Goal: Task Accomplishment & Management: Manage account settings

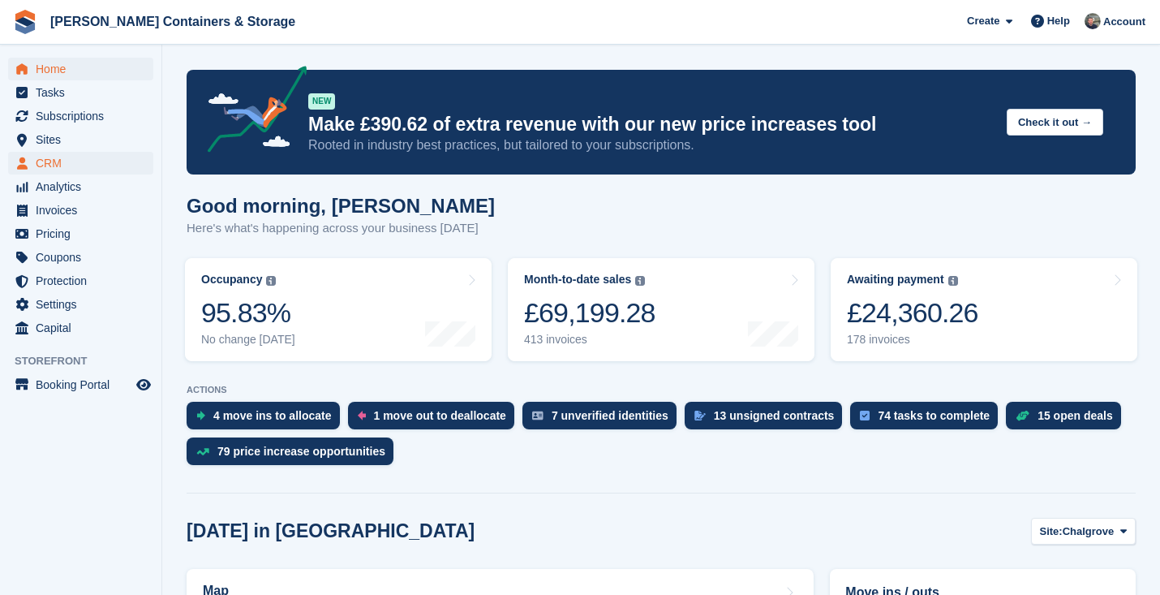
click at [71, 164] on span "CRM" at bounding box center [84, 163] width 97 height 23
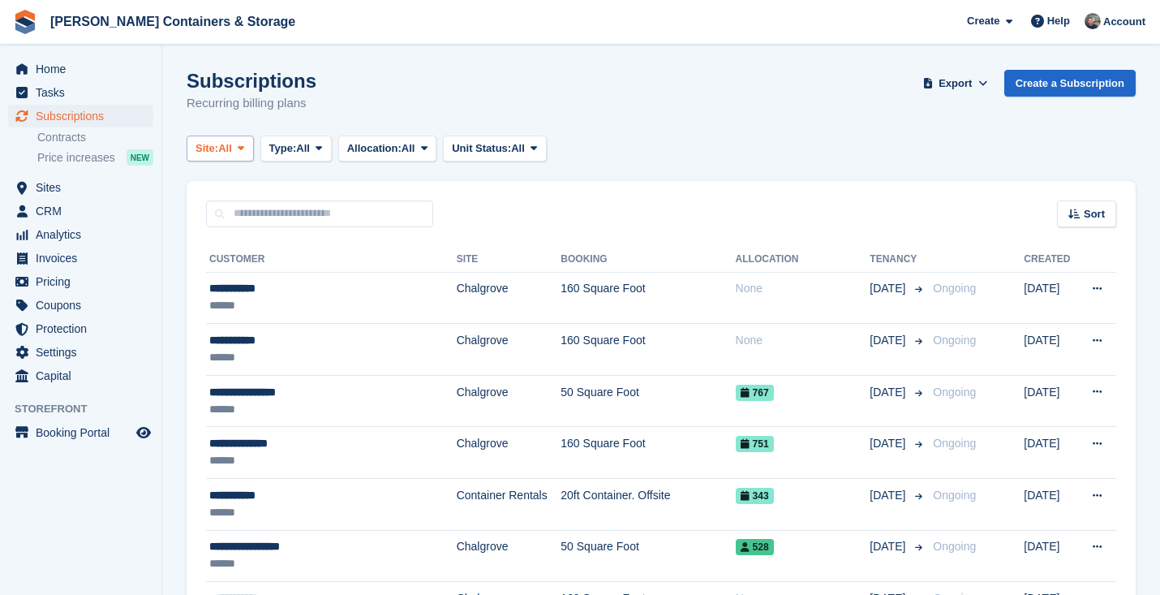
click at [219, 139] on button "Site: All" at bounding box center [220, 148] width 67 height 27
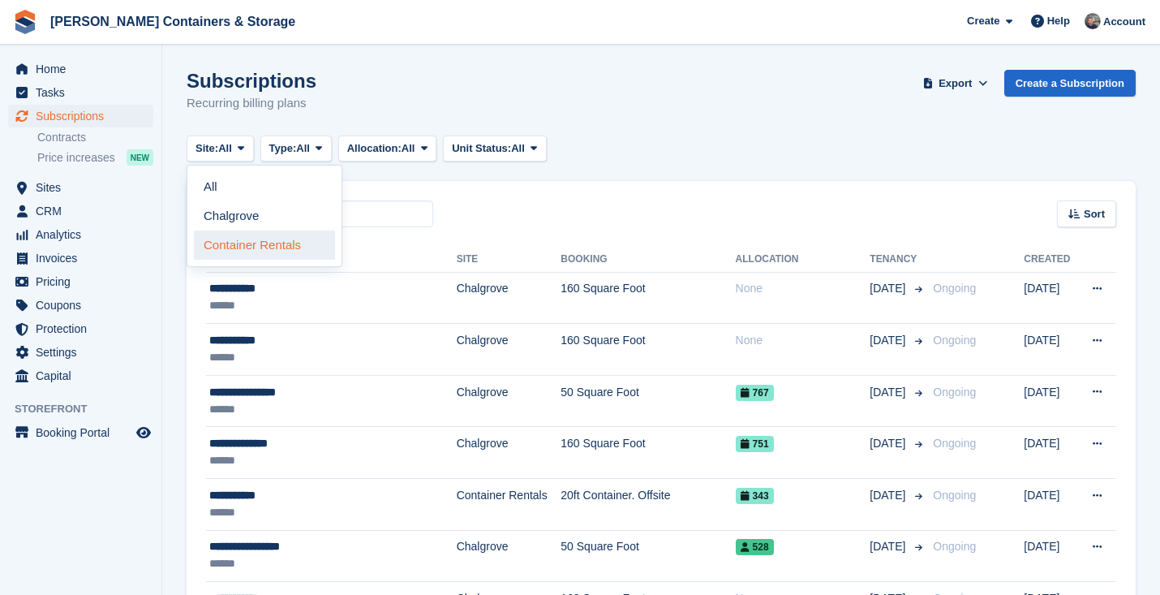
click at [256, 247] on link "Container Rentals" at bounding box center [264, 244] width 141 height 29
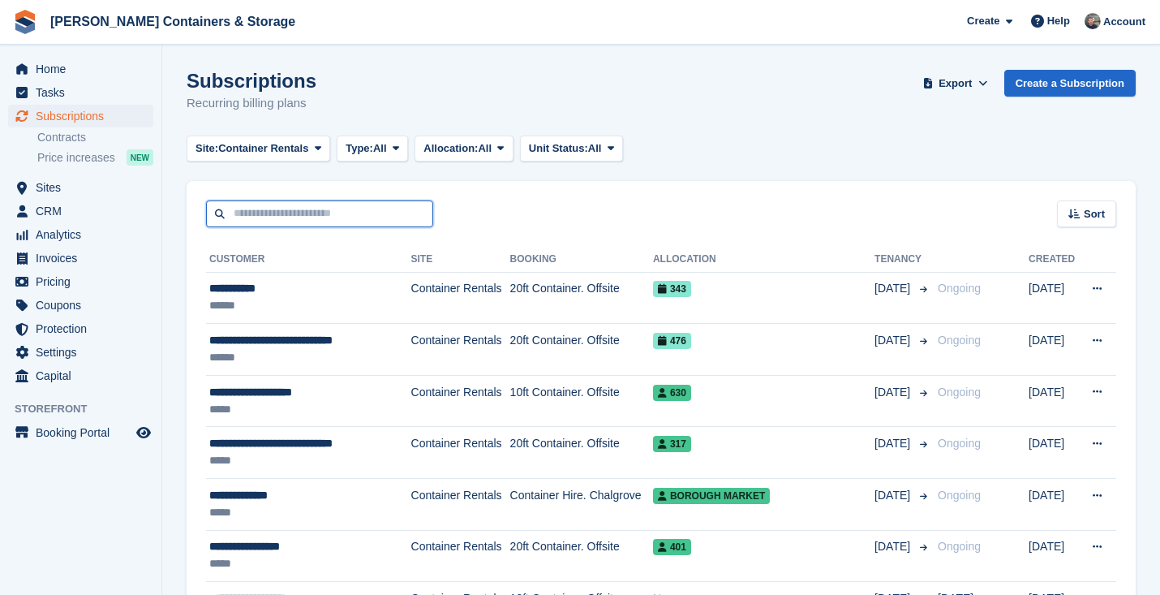
click at [302, 200] on input "text" at bounding box center [319, 213] width 227 height 27
type input "****"
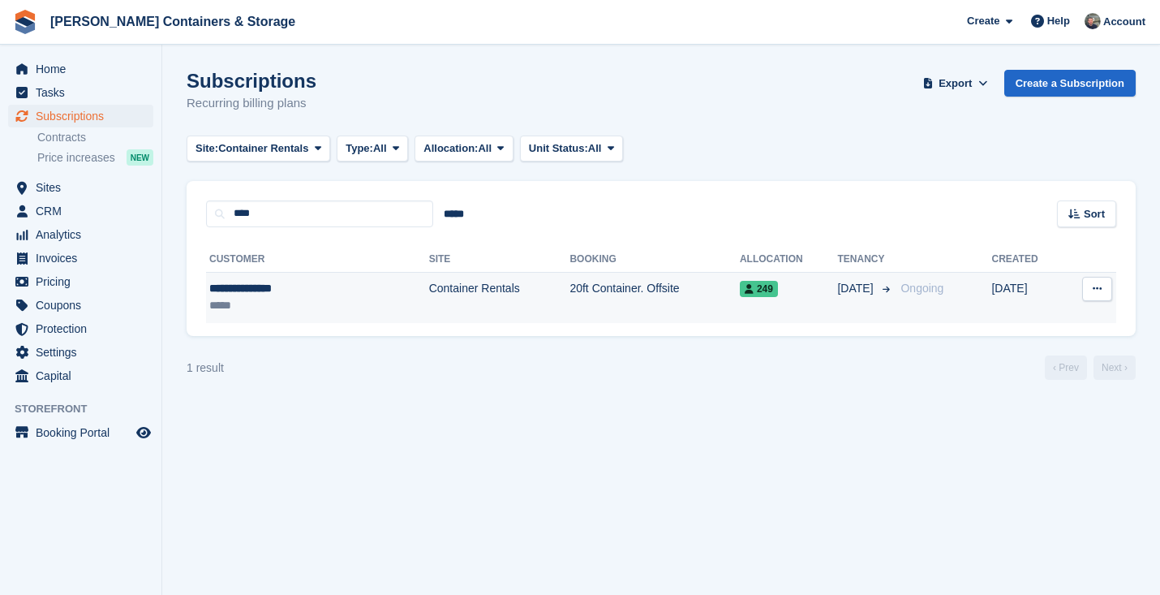
click at [337, 297] on div "*****" at bounding box center [279, 305] width 140 height 17
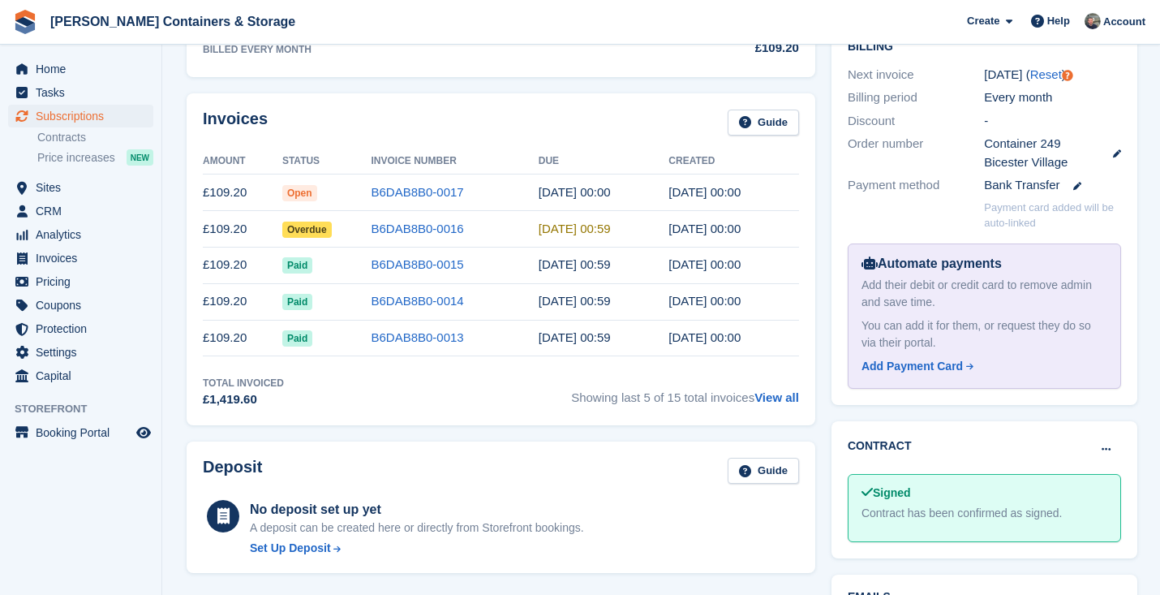
scroll to position [446, 0]
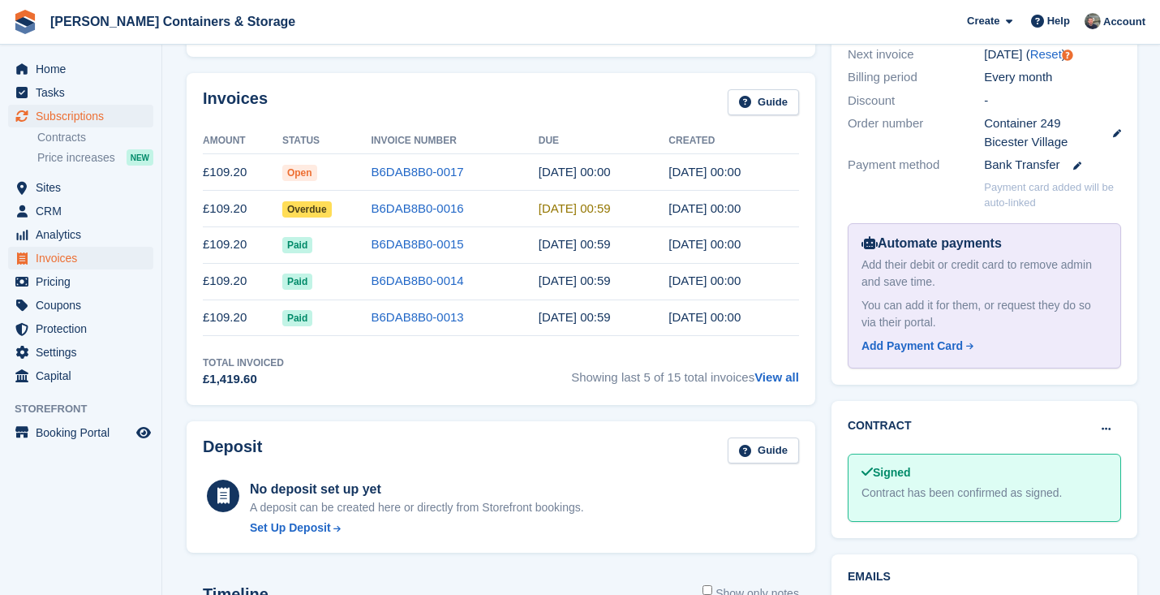
click at [63, 263] on span "Invoices" at bounding box center [84, 258] width 97 height 23
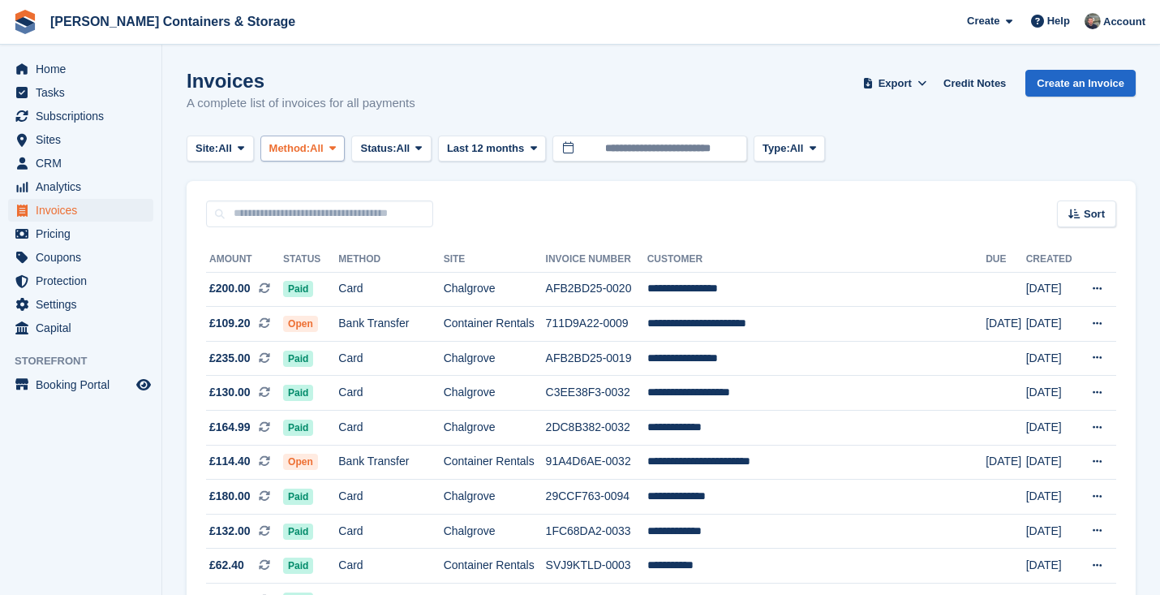
click at [311, 147] on span "Method:" at bounding box center [289, 148] width 41 height 16
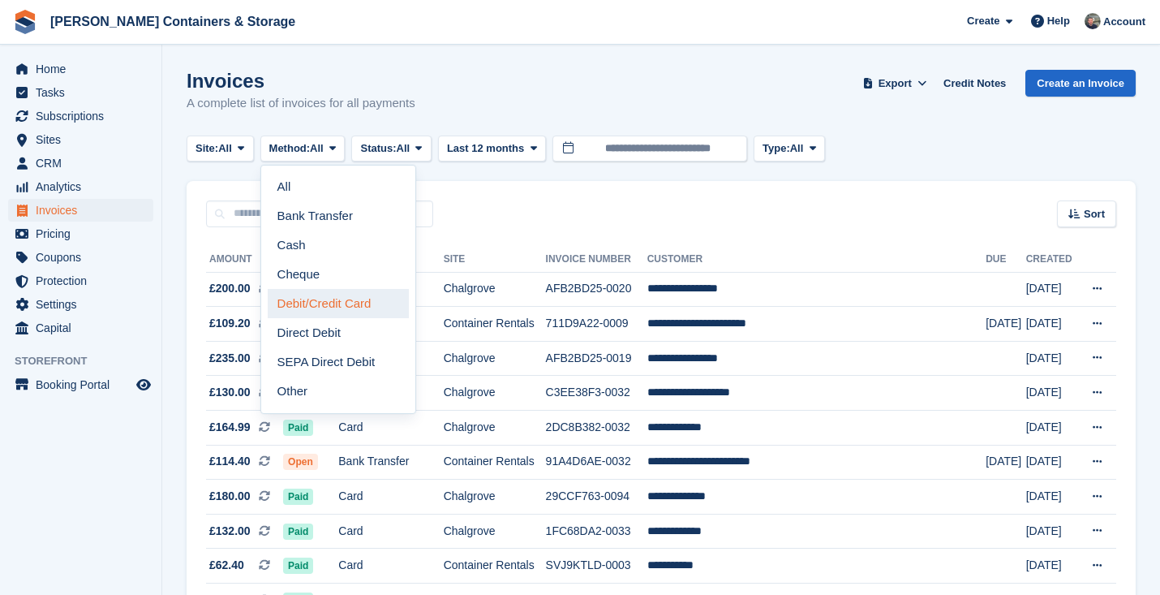
click at [341, 302] on link "Debit/Credit Card" at bounding box center [338, 303] width 141 height 29
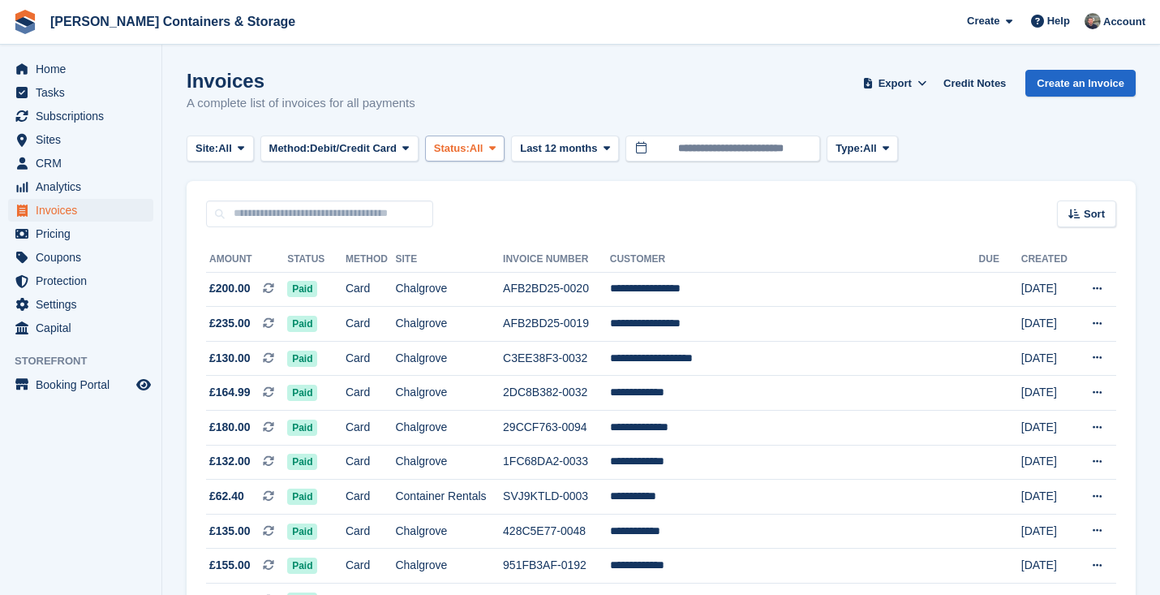
click at [470, 144] on span "Status:" at bounding box center [452, 148] width 36 height 16
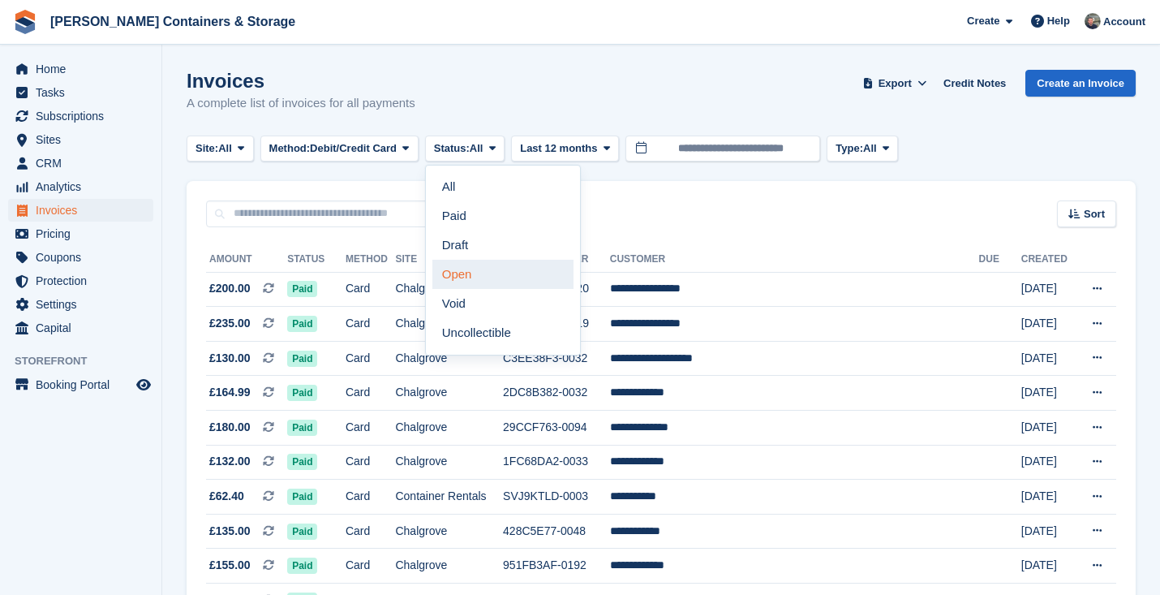
click at [499, 273] on link "Open" at bounding box center [502, 274] width 141 height 29
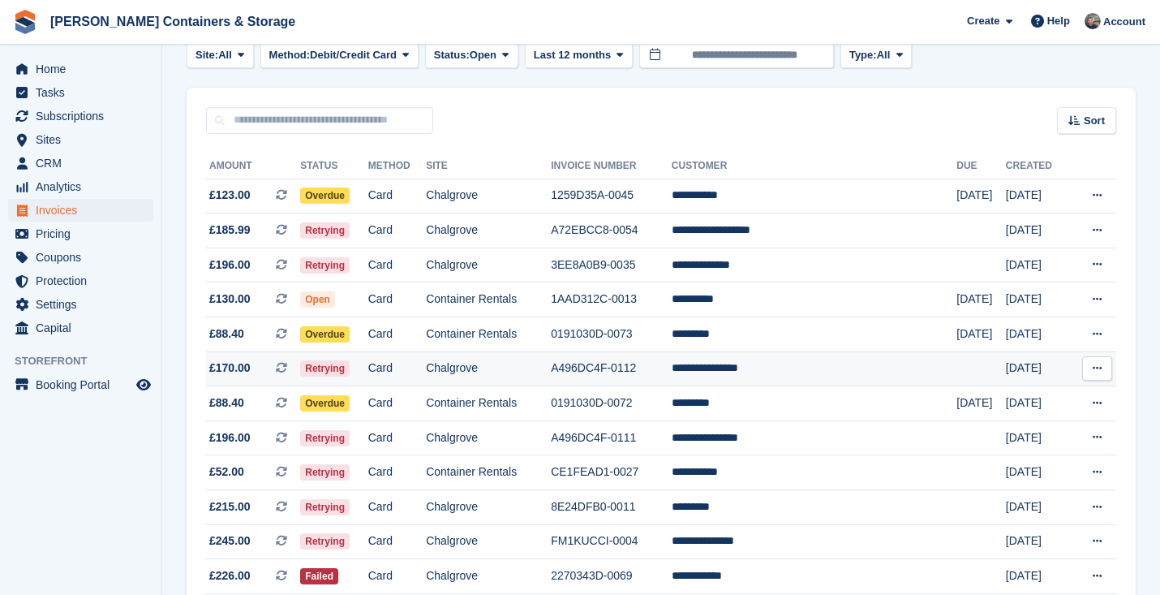
scroll to position [133, 0]
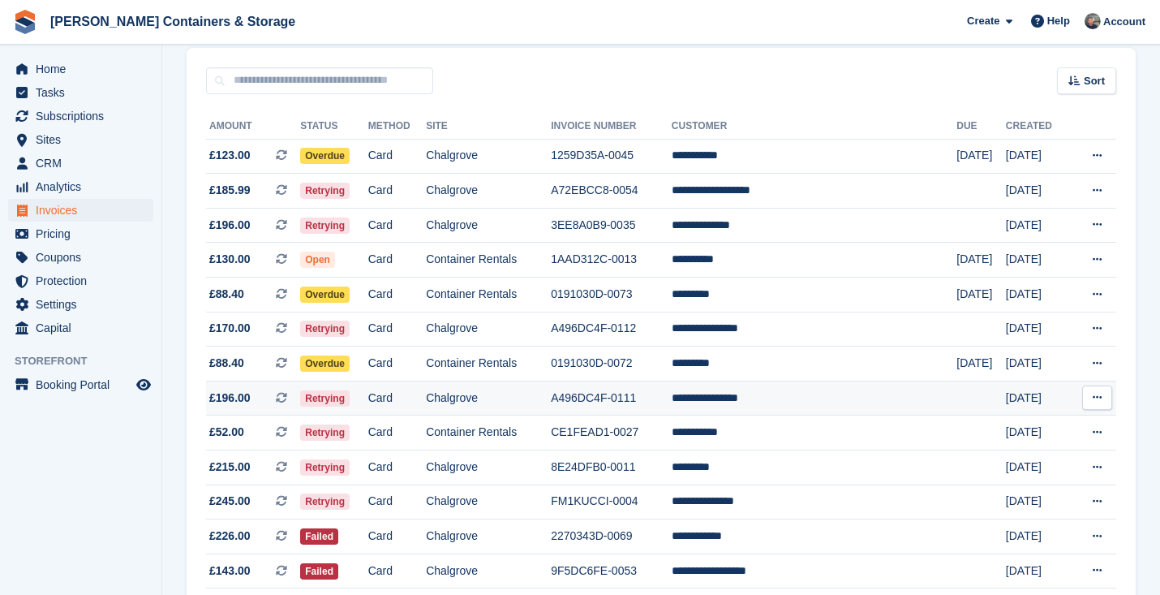
click at [536, 414] on td "Chalgrove" at bounding box center [488, 397] width 125 height 35
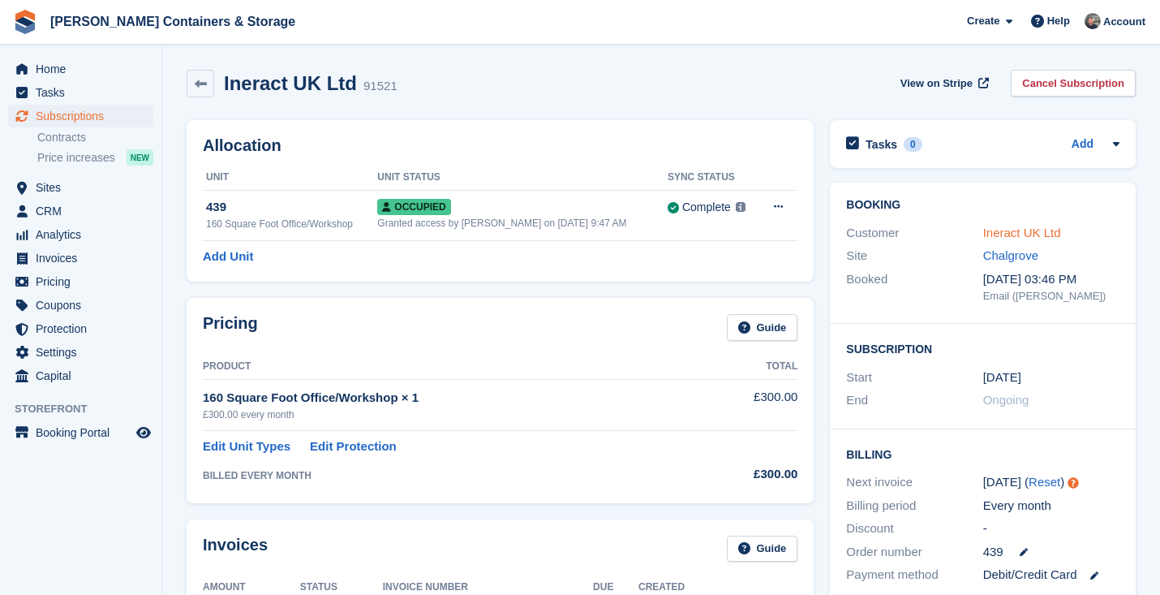
click at [1036, 234] on link "Ineract UK Ltd" at bounding box center [1022, 232] width 78 height 14
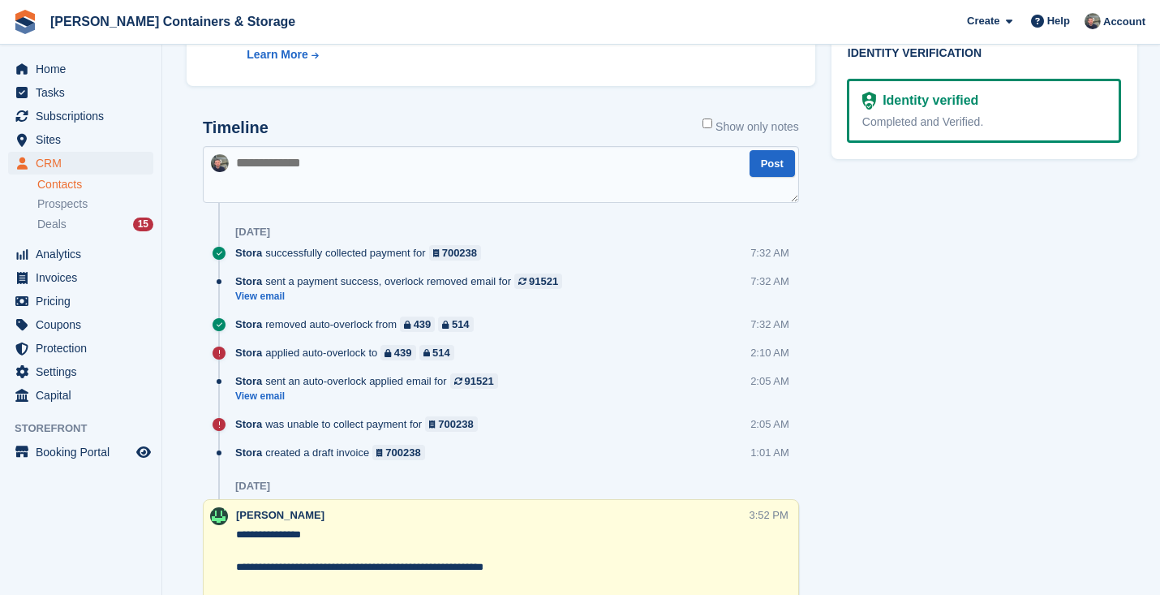
scroll to position [1071, 0]
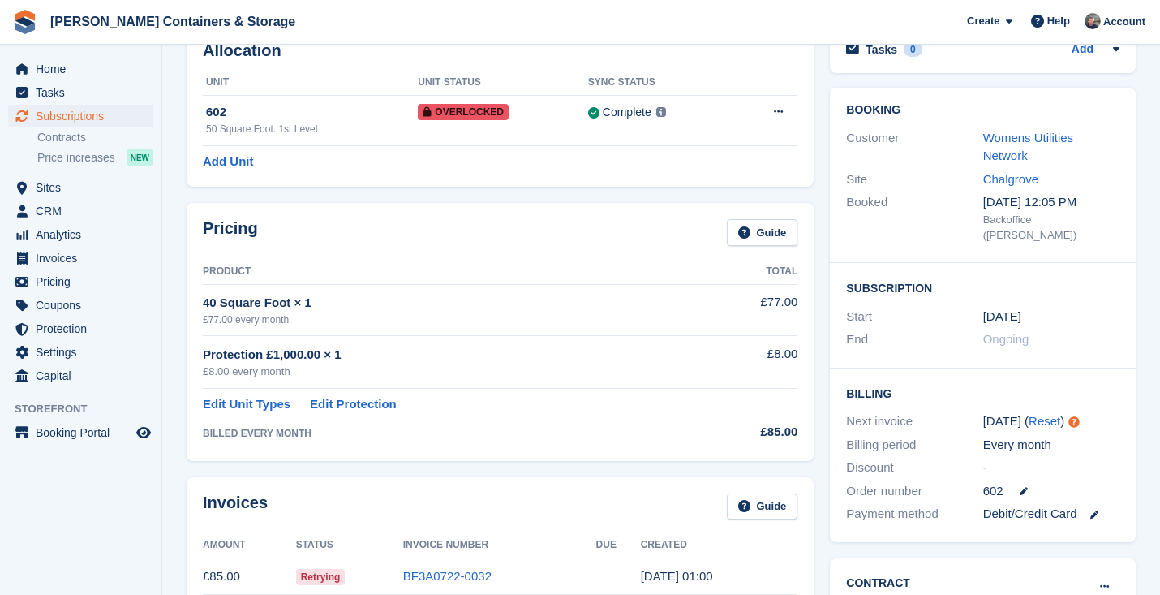
scroll to position [463, 0]
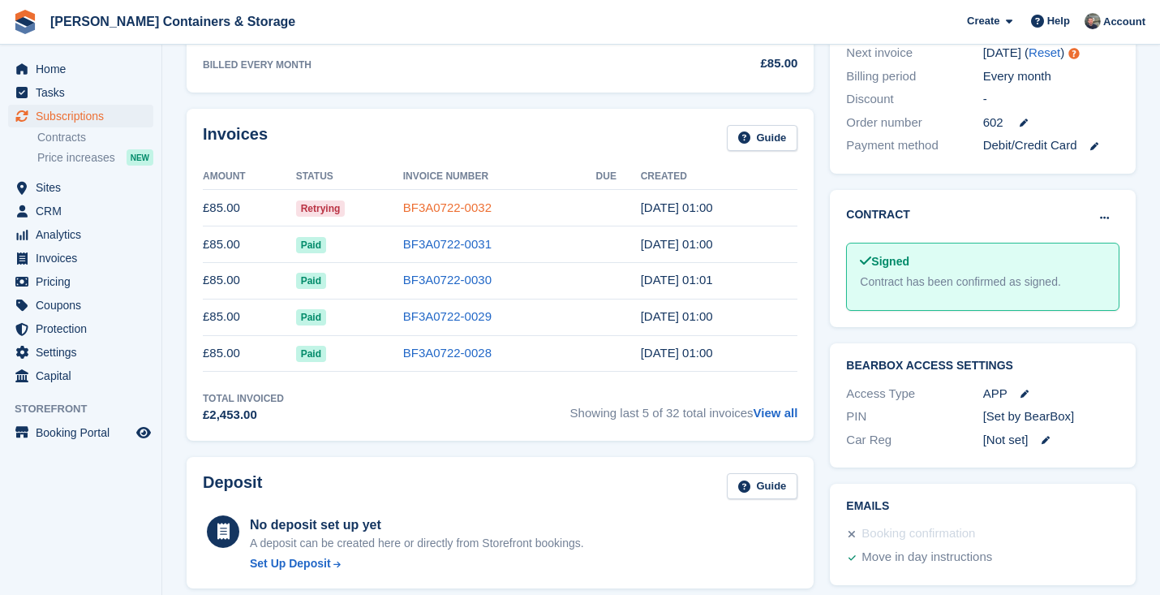
click at [440, 204] on link "BF3A0722-0032" at bounding box center [447, 207] width 88 height 14
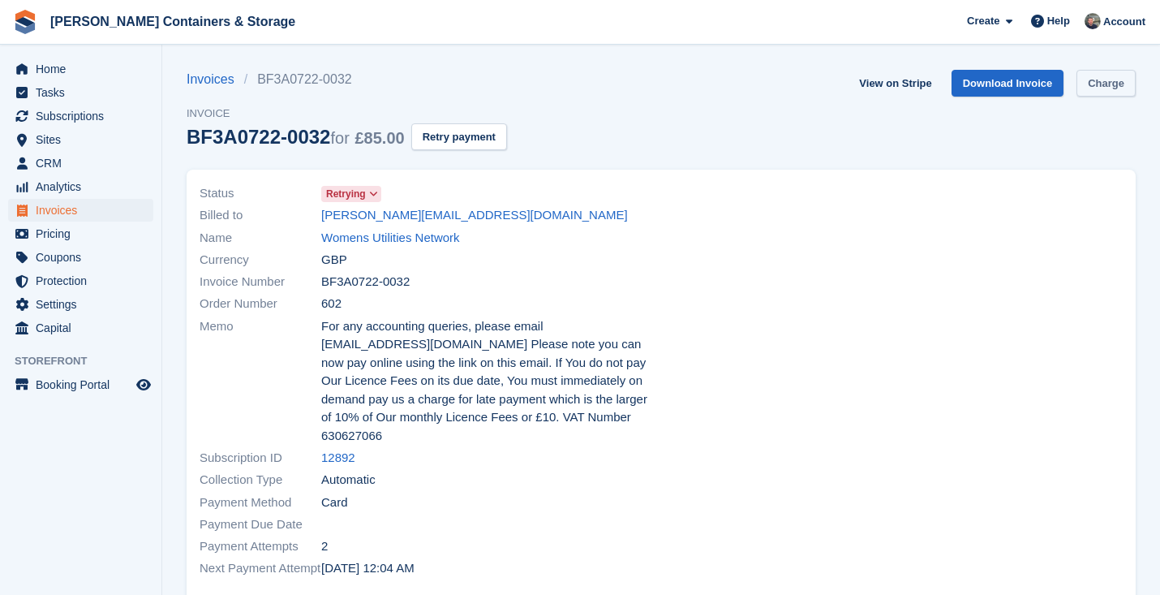
click at [1101, 88] on link "Charge" at bounding box center [1105, 83] width 59 height 27
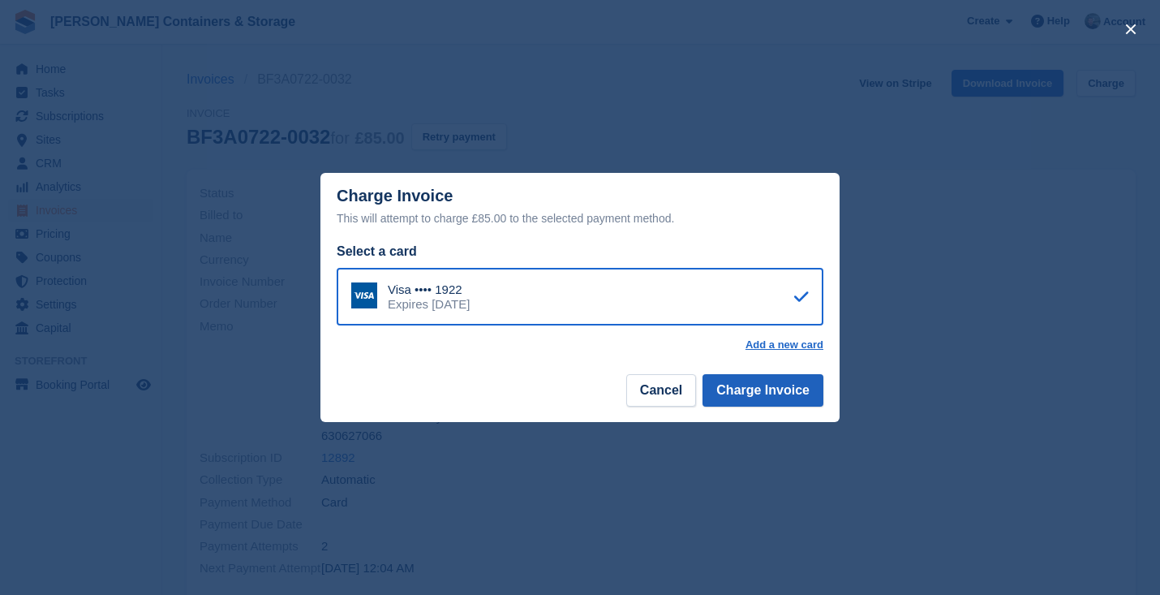
click at [741, 403] on button "Charge Invoice" at bounding box center [762, 390] width 121 height 32
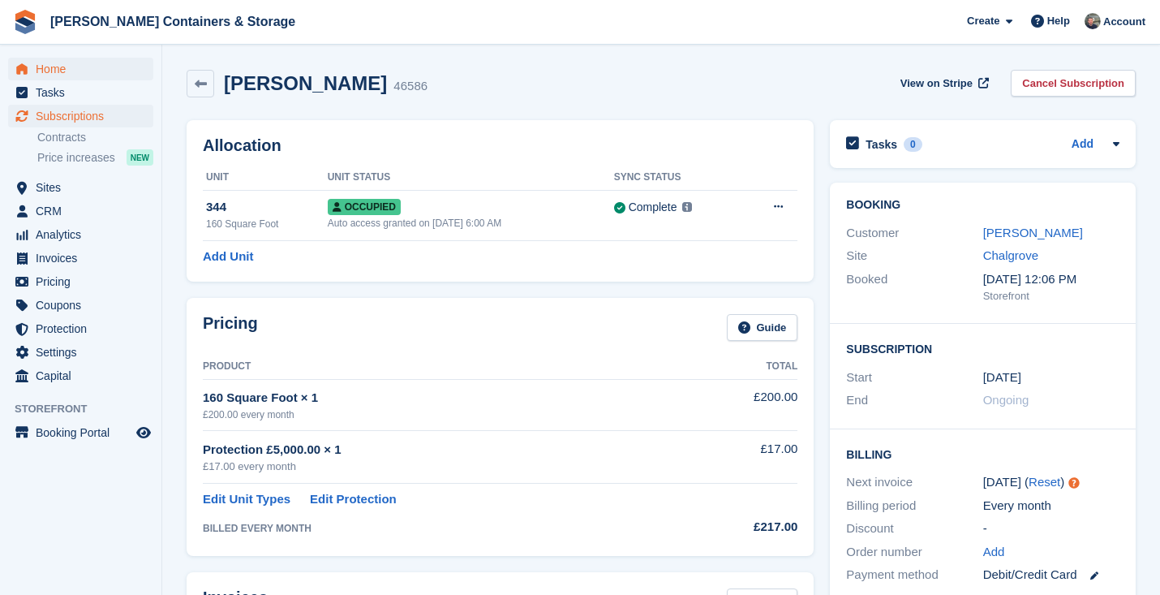
click at [88, 75] on span "Home" at bounding box center [84, 69] width 97 height 23
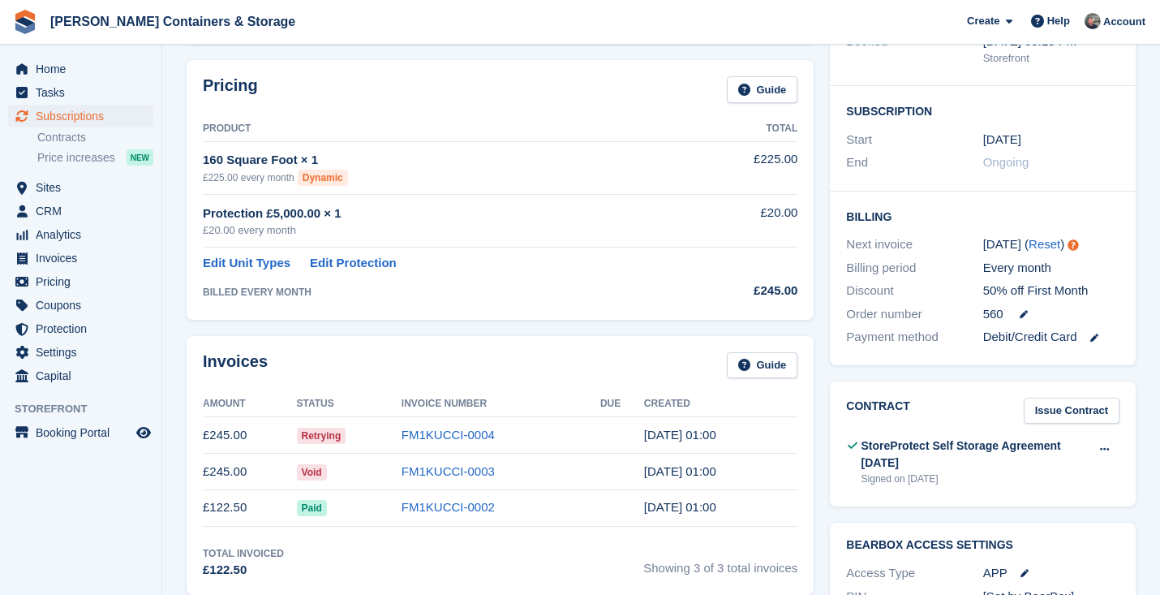
scroll to position [1, 0]
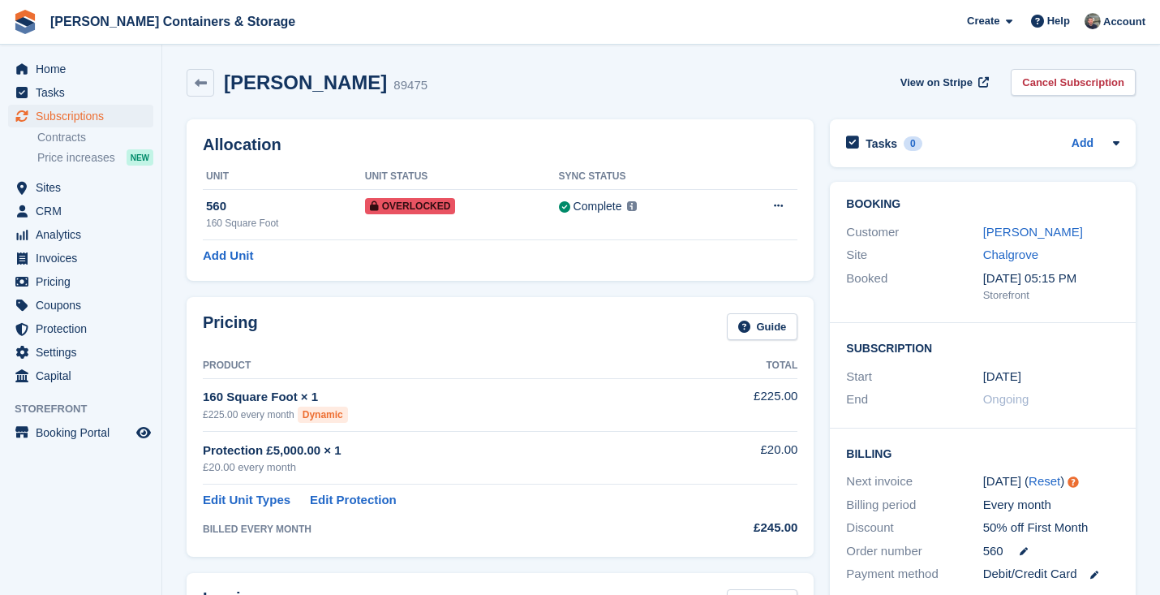
click at [1024, 221] on div "Customer Anthony francis" at bounding box center [982, 233] width 273 height 24
click at [1020, 226] on link "Anthony francis" at bounding box center [1033, 232] width 100 height 14
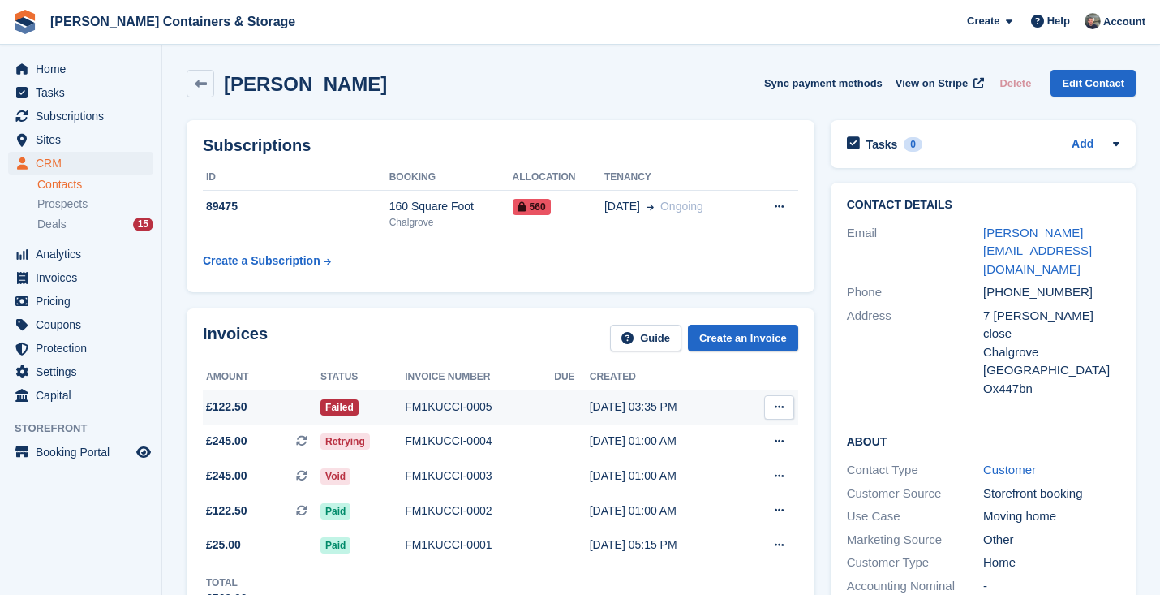
click at [443, 407] on div "FM1KUCCI-0005" at bounding box center [479, 406] width 149 height 17
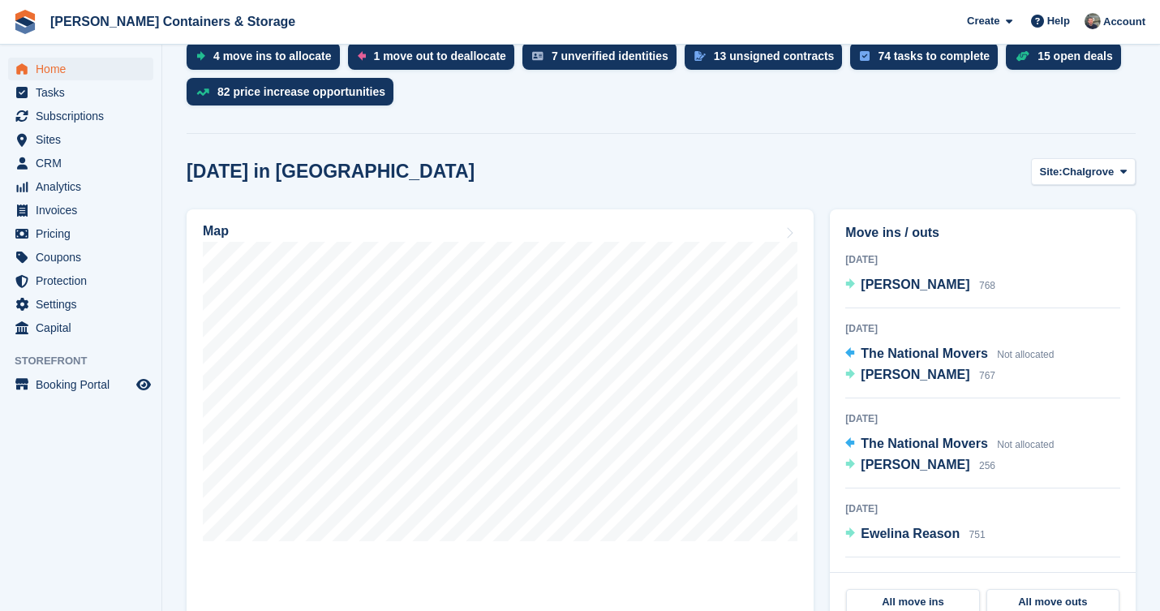
scroll to position [152, 0]
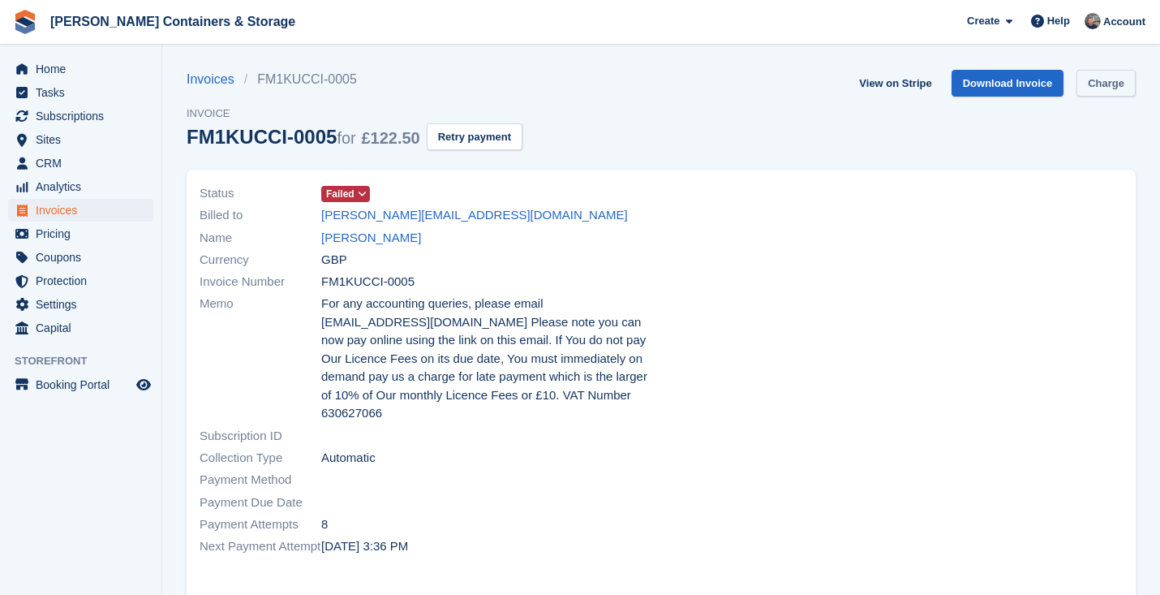
click at [1083, 92] on link "Charge" at bounding box center [1105, 83] width 59 height 27
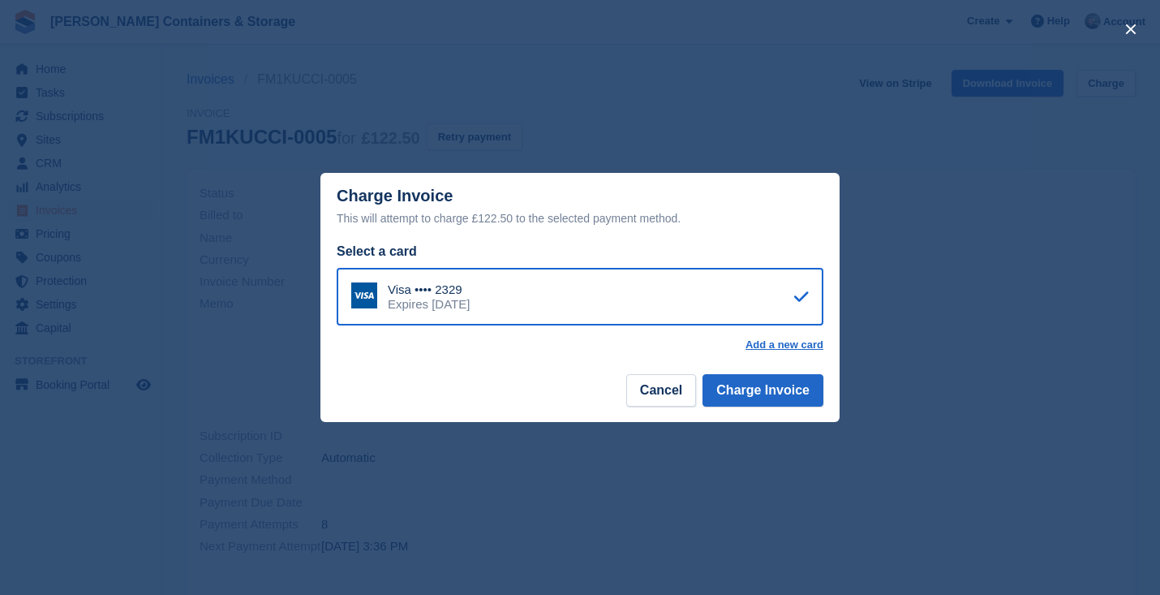
click at [753, 410] on footer "Cancel Charge Invoice" at bounding box center [579, 396] width 519 height 51
click at [753, 402] on button "Charge Invoice" at bounding box center [762, 390] width 121 height 32
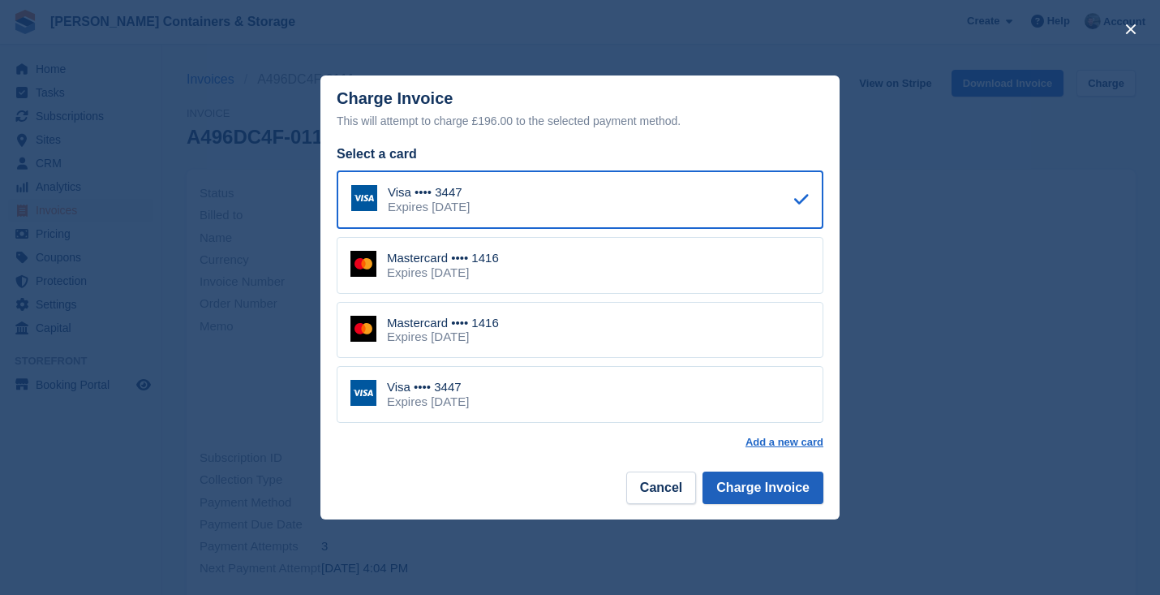
click at [748, 474] on button "Charge Invoice" at bounding box center [762, 487] width 121 height 32
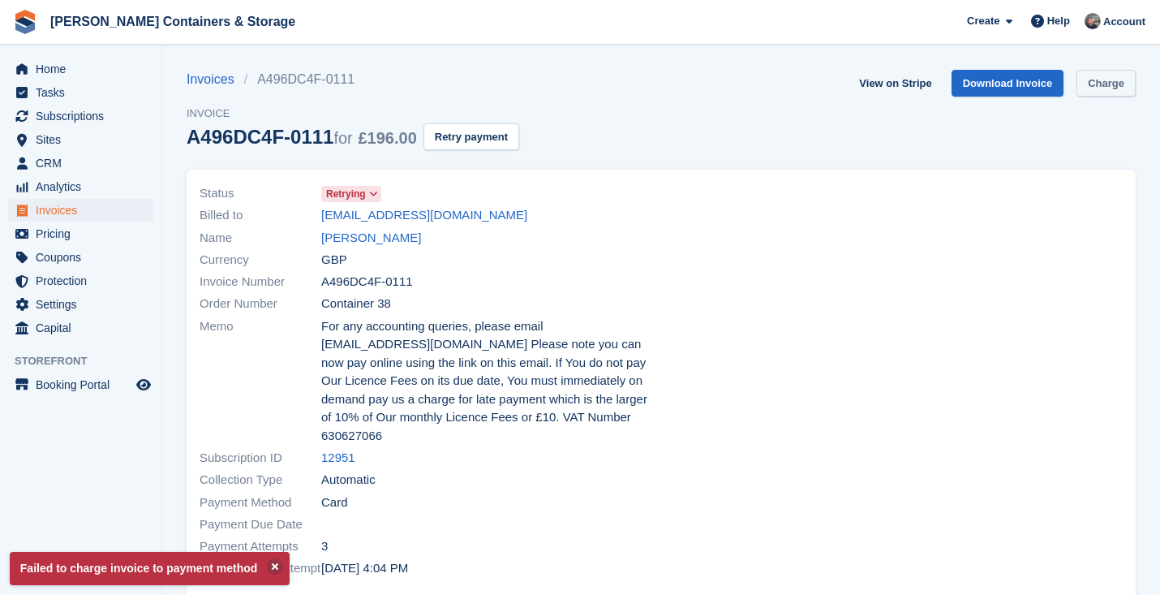
click at [1096, 94] on link "Charge" at bounding box center [1105, 83] width 59 height 27
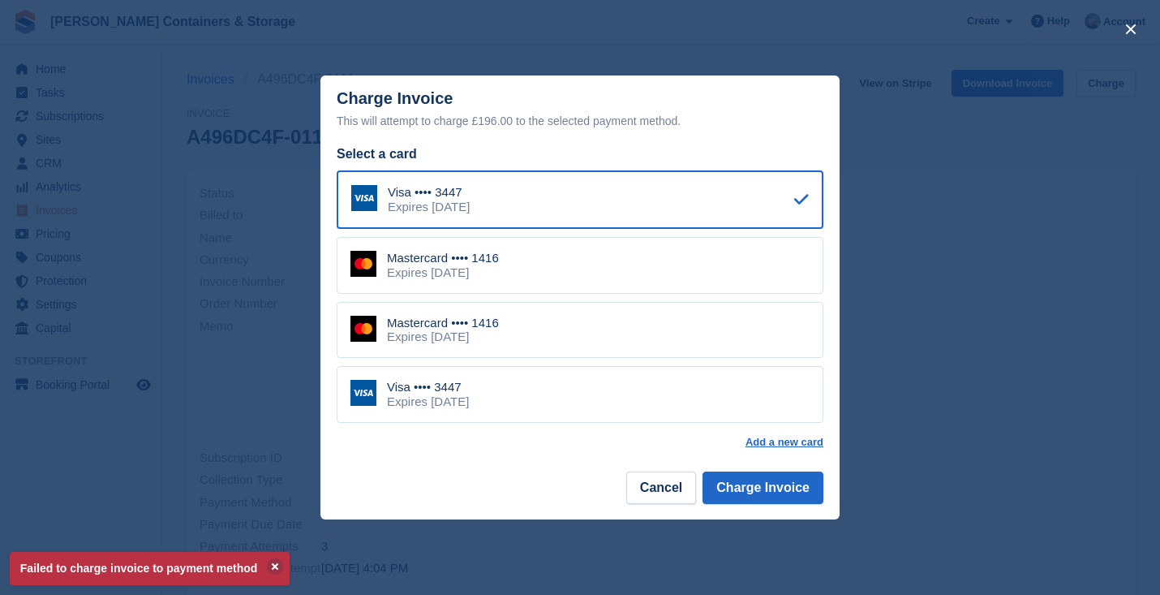
click at [468, 394] on div "Expires May 2030" at bounding box center [428, 401] width 82 height 15
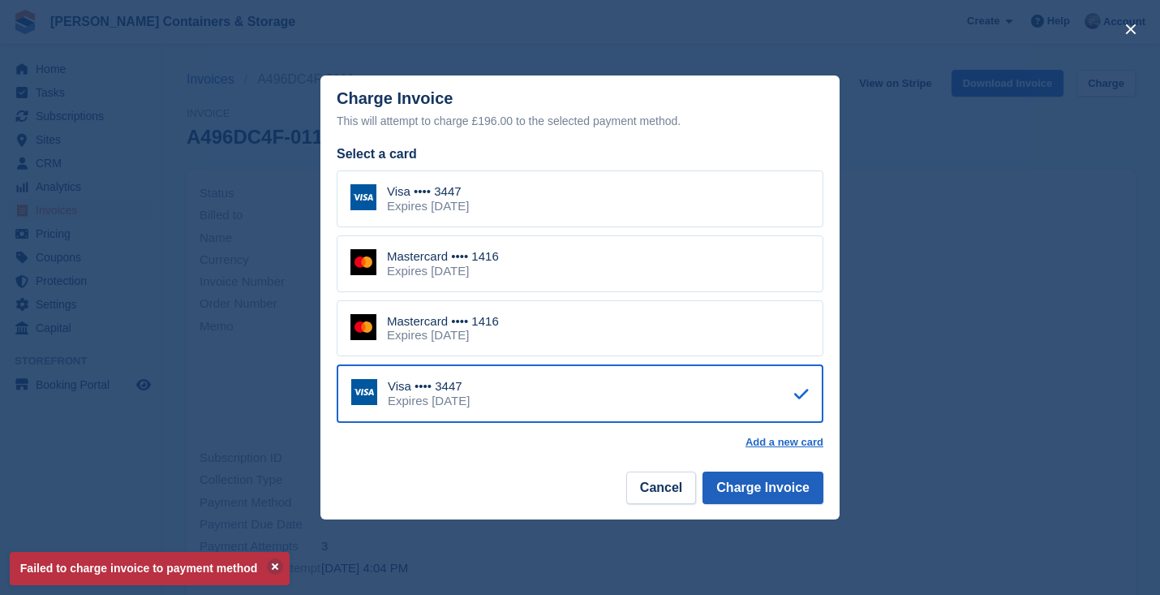
click at [745, 488] on button "Charge Invoice" at bounding box center [762, 487] width 121 height 32
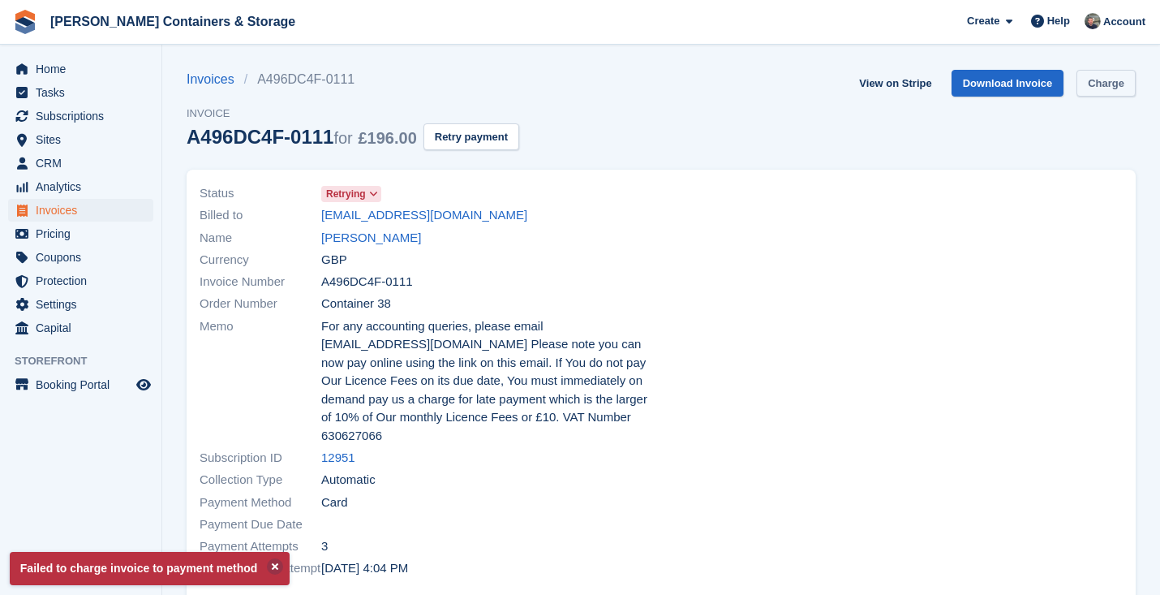
click at [1115, 90] on link "Charge" at bounding box center [1105, 83] width 59 height 27
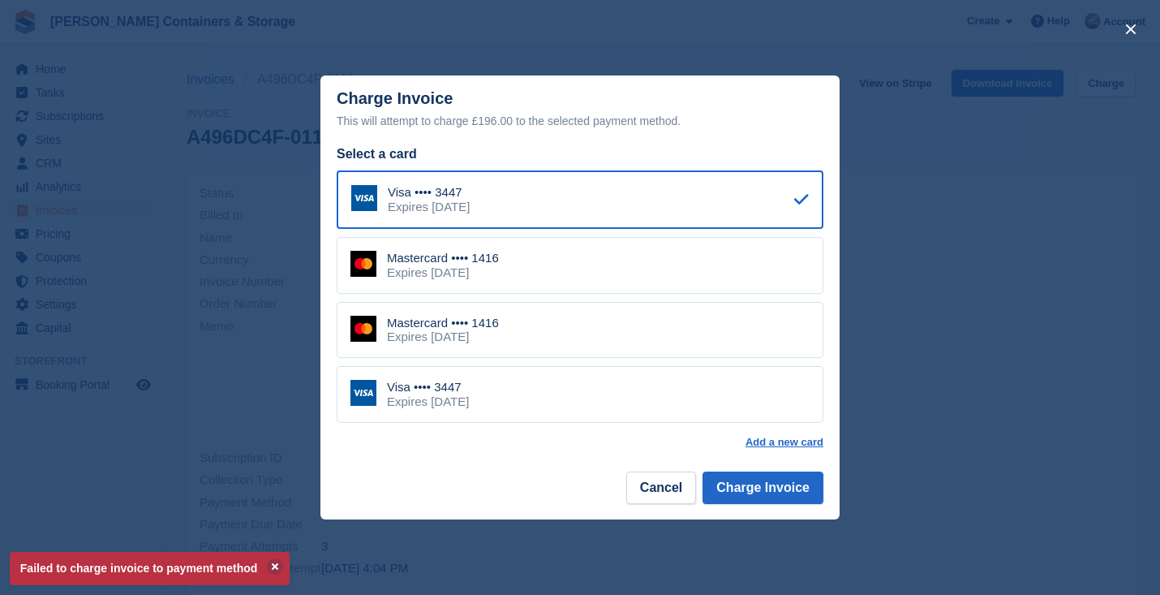
click at [499, 341] on div "Expires January 2028" at bounding box center [443, 336] width 112 height 15
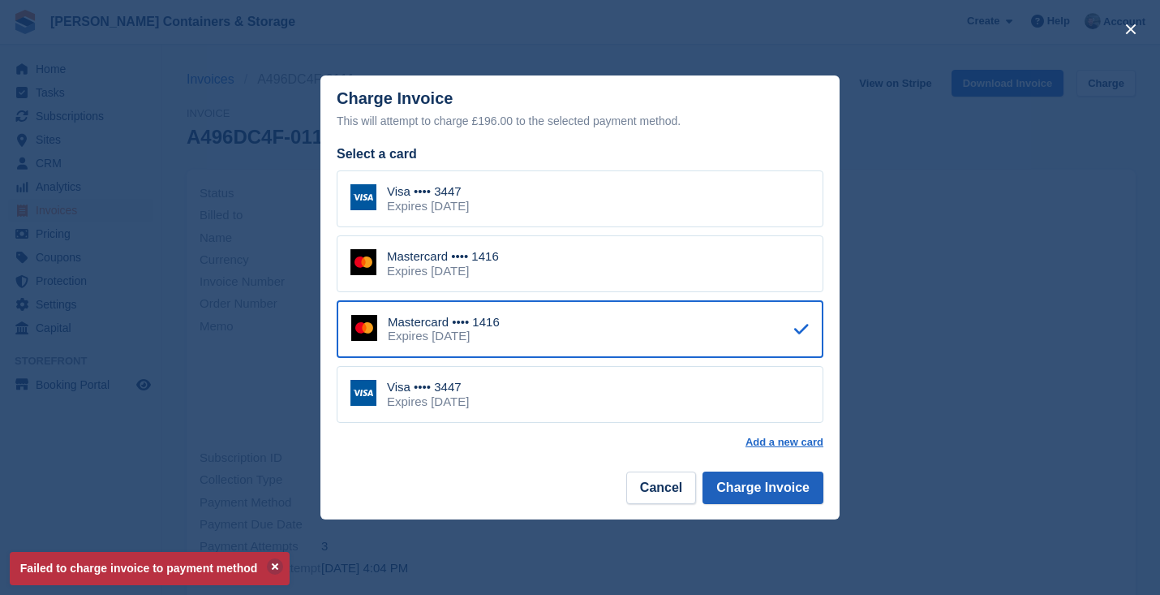
click at [743, 471] on button "Charge Invoice" at bounding box center [762, 487] width 121 height 32
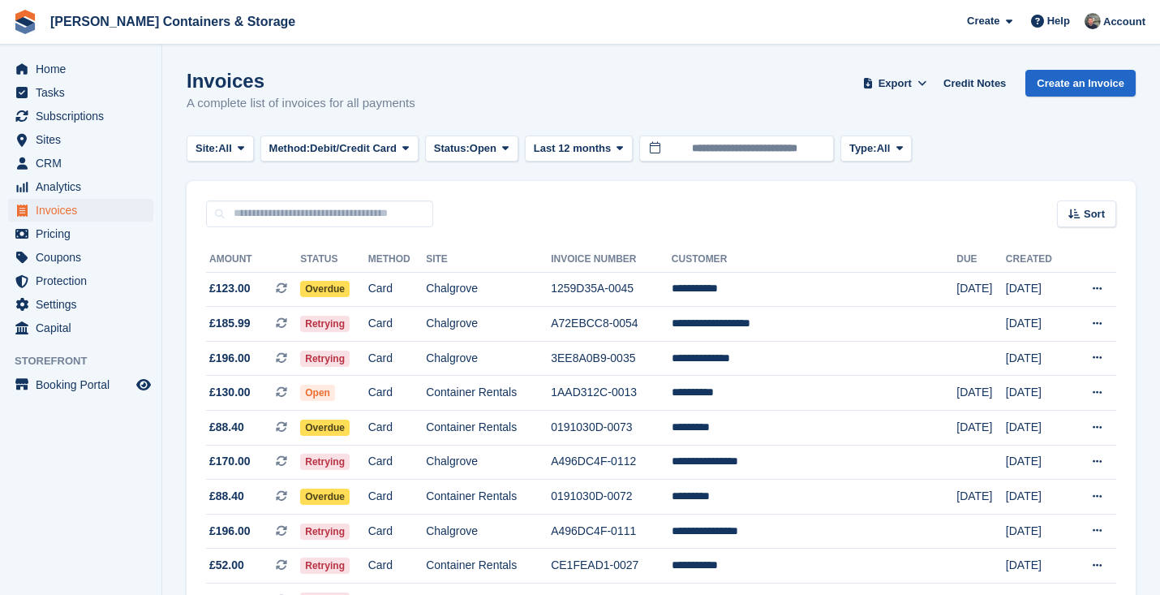
scroll to position [133, 0]
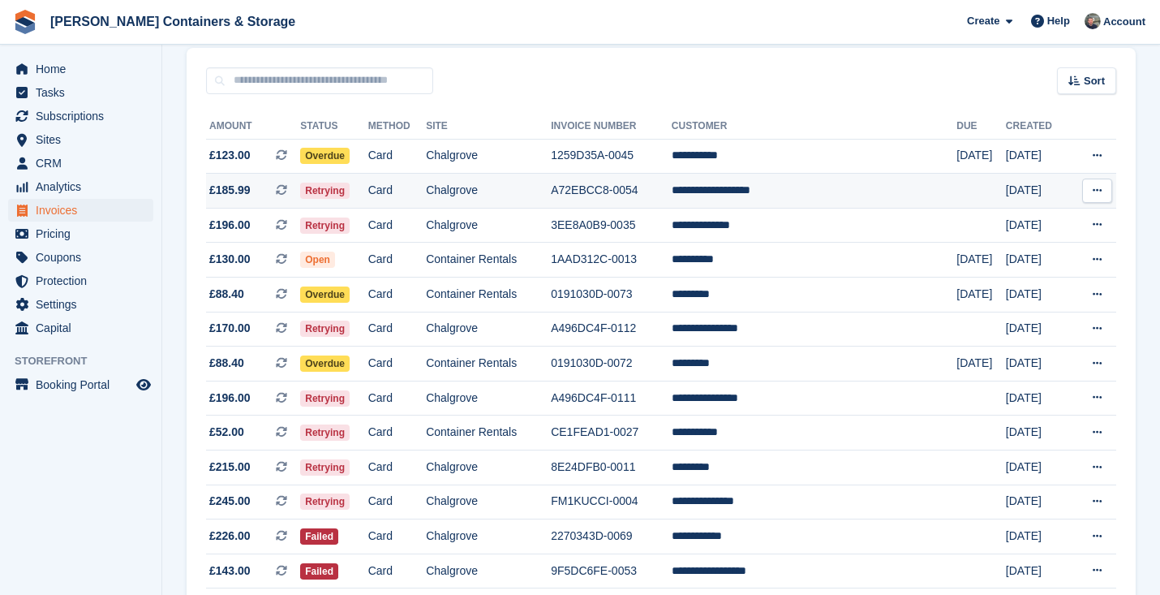
click at [551, 184] on td "Chalgrove" at bounding box center [488, 191] width 125 height 35
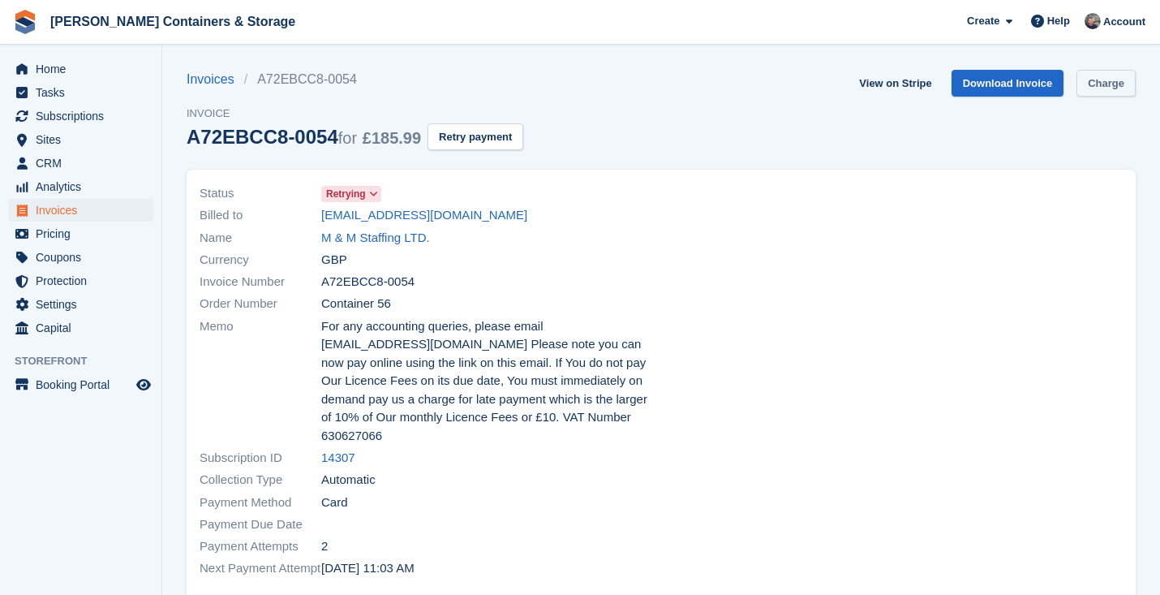
click at [1099, 86] on link "Charge" at bounding box center [1105, 83] width 59 height 27
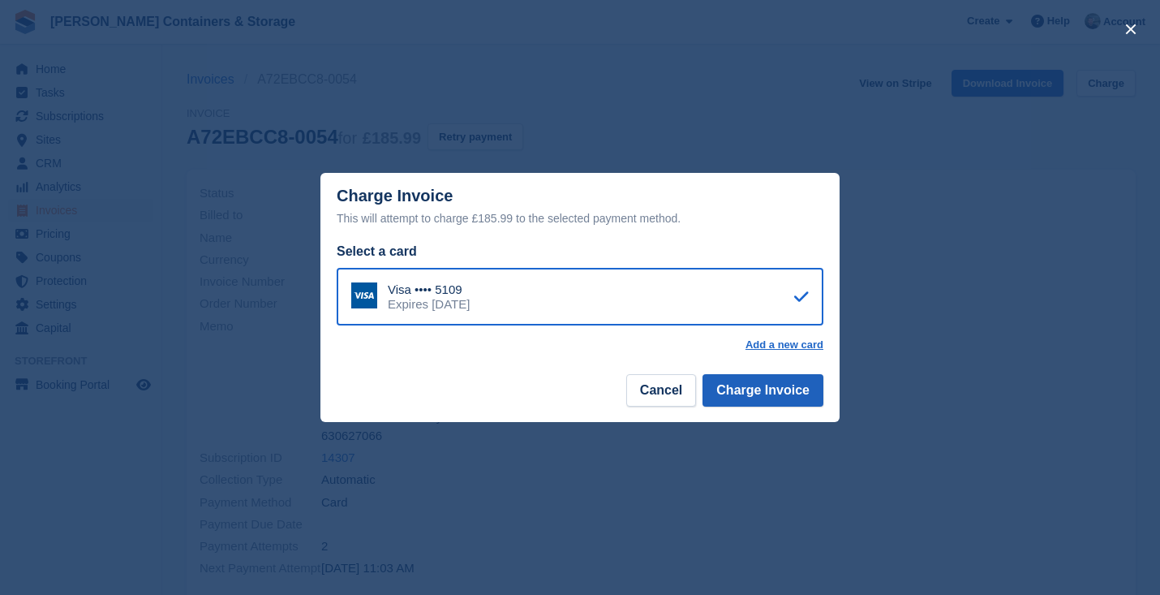
click at [771, 397] on button "Charge Invoice" at bounding box center [762, 390] width 121 height 32
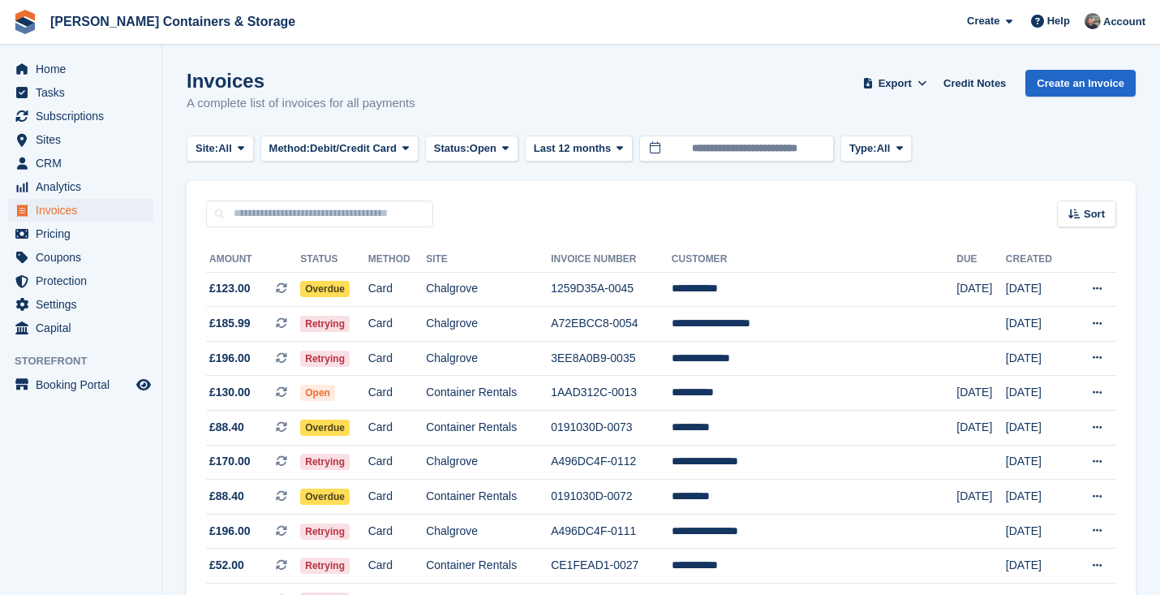
scroll to position [133, 0]
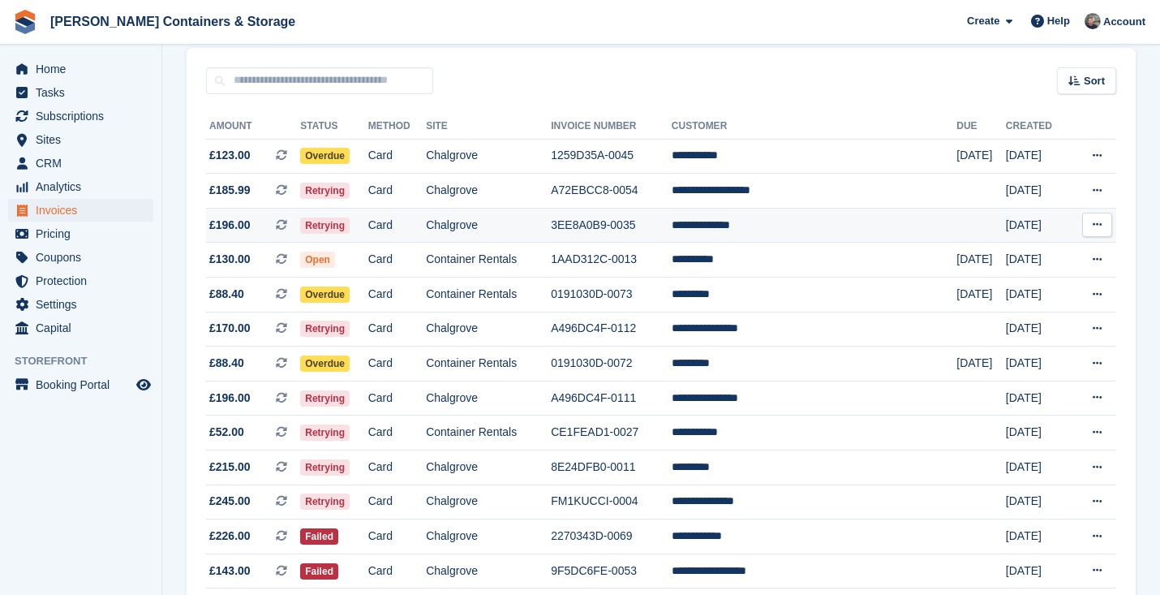
click at [518, 222] on td "Chalgrove" at bounding box center [488, 225] width 125 height 35
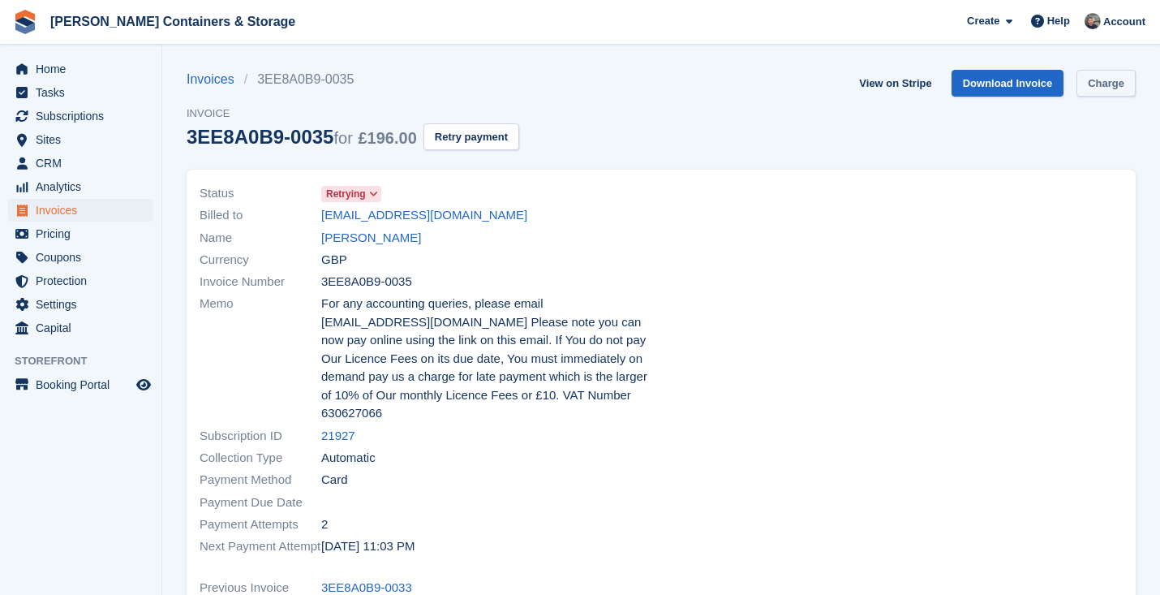
click at [1097, 80] on link "Charge" at bounding box center [1105, 83] width 59 height 27
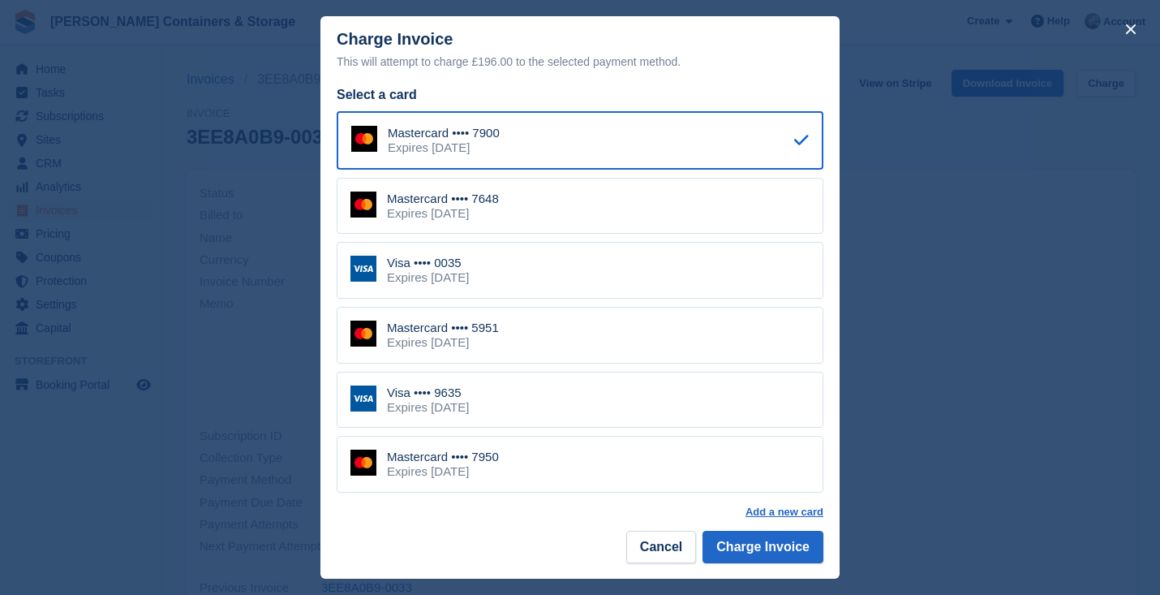
click at [632, 460] on div "Mastercard •••• 7950 Expires January 2028" at bounding box center [580, 464] width 487 height 57
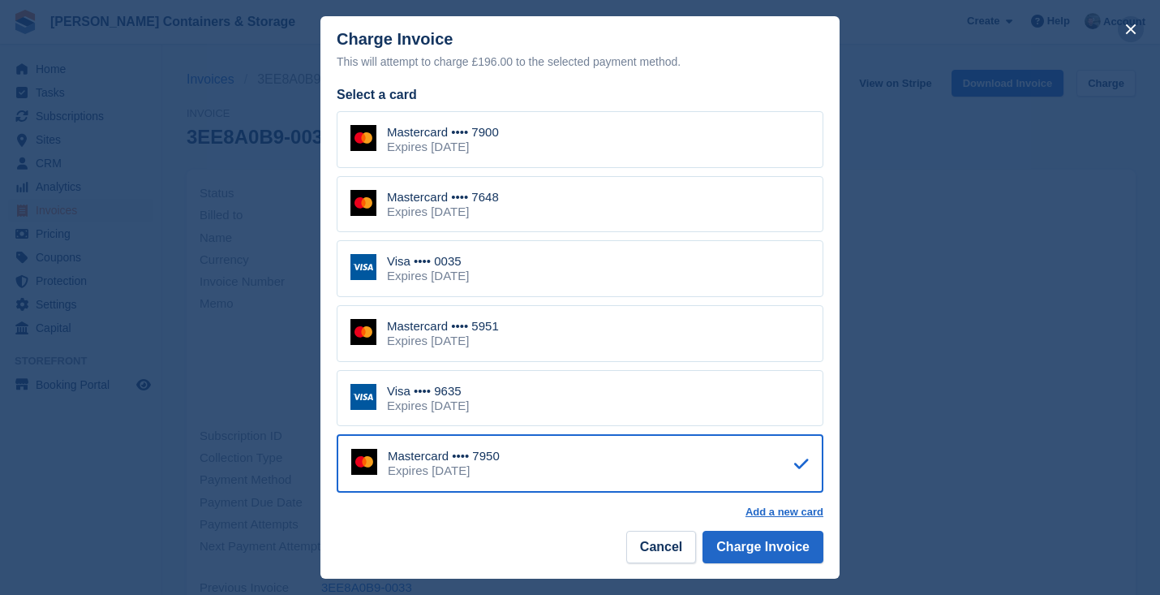
click at [1123, 29] on button "close" at bounding box center [1131, 29] width 26 height 26
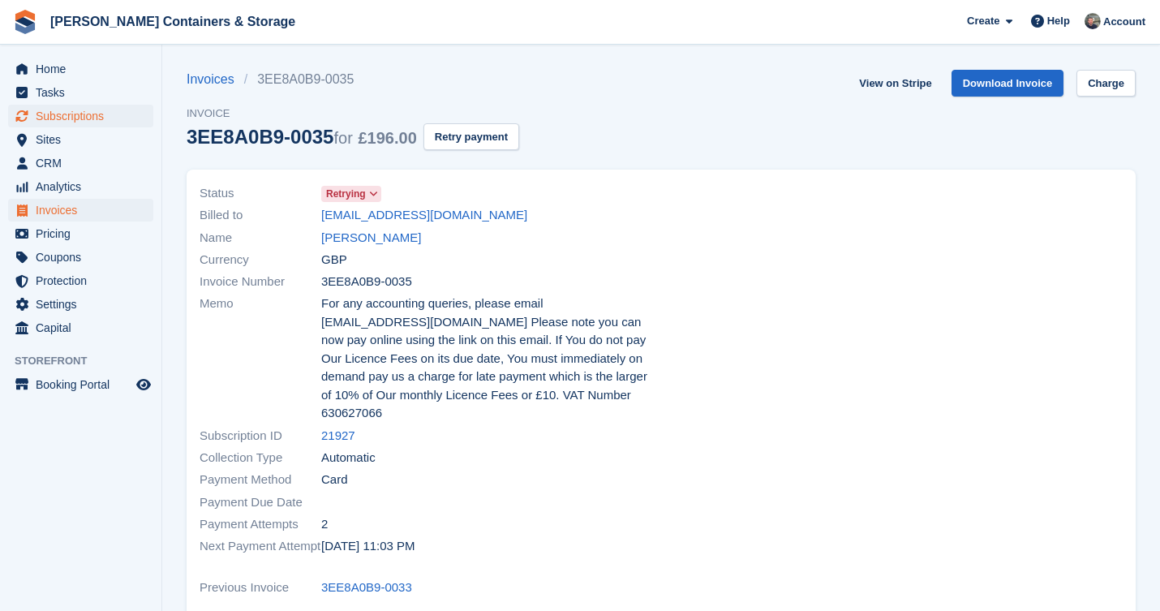
click at [71, 117] on span "Subscriptions" at bounding box center [84, 116] width 97 height 23
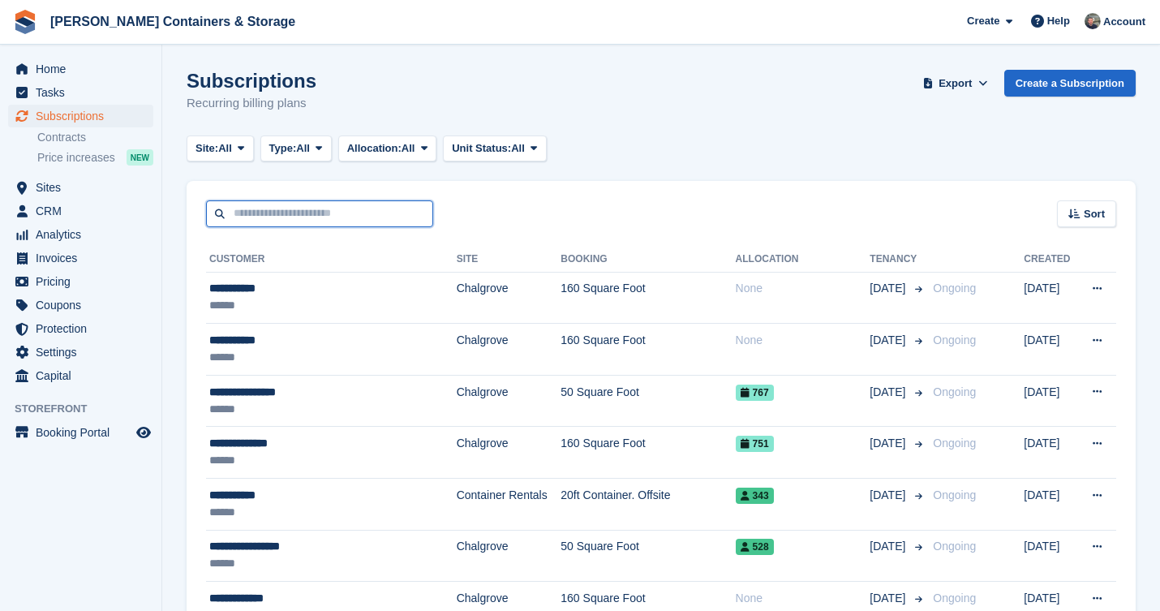
click at [332, 209] on input "text" at bounding box center [319, 213] width 227 height 27
type input "*****"
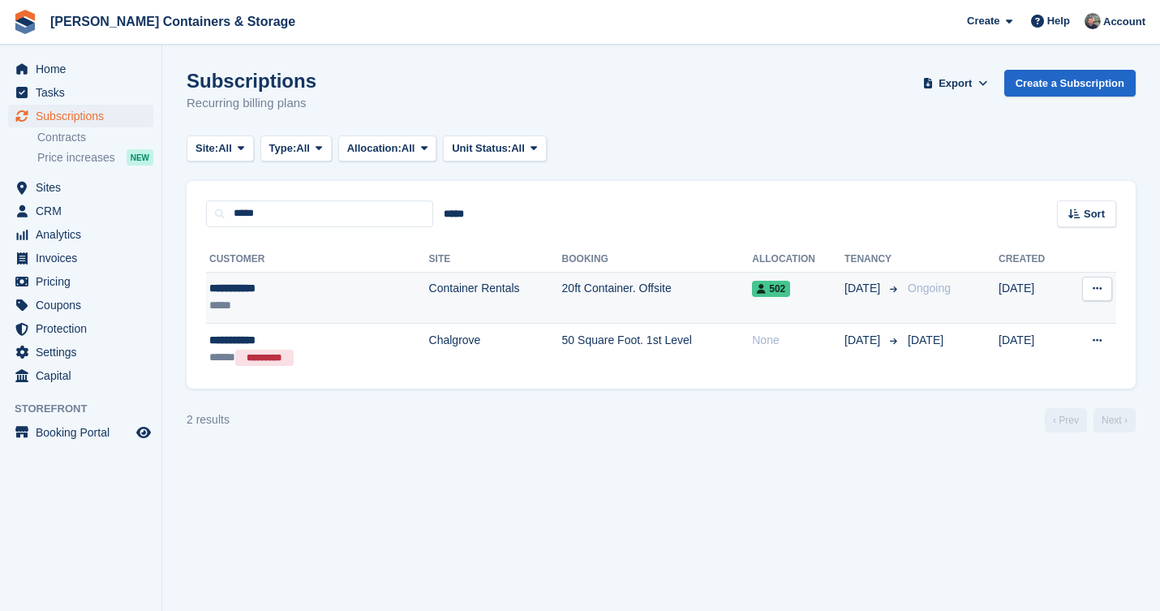
click at [471, 316] on td "Container Rentals" at bounding box center [495, 298] width 133 height 52
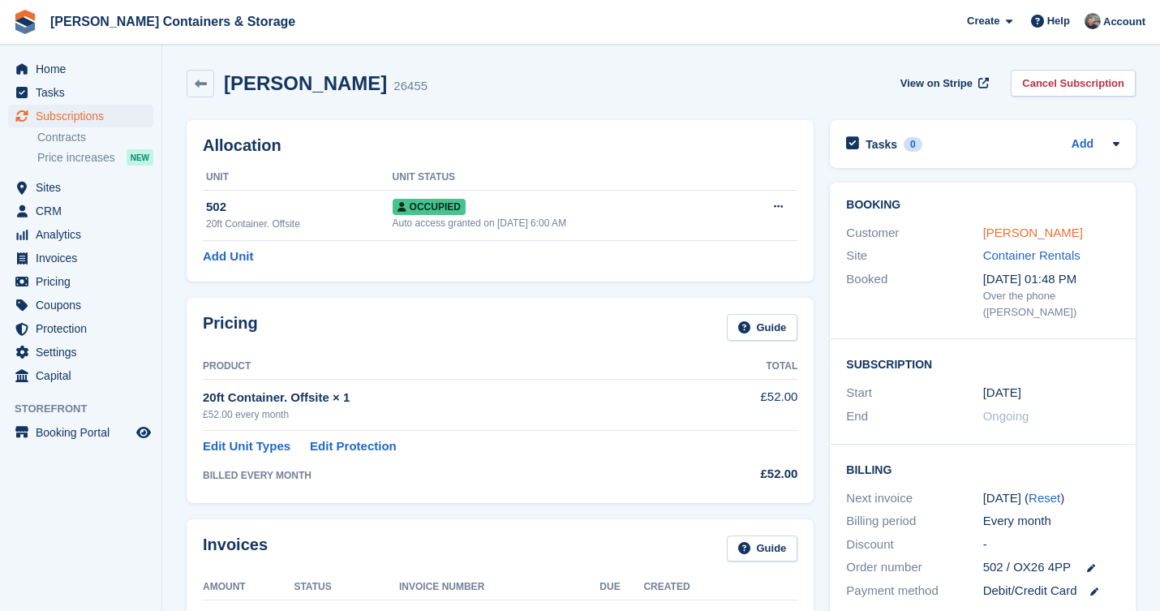
click at [1042, 233] on link "[PERSON_NAME]" at bounding box center [1033, 232] width 100 height 14
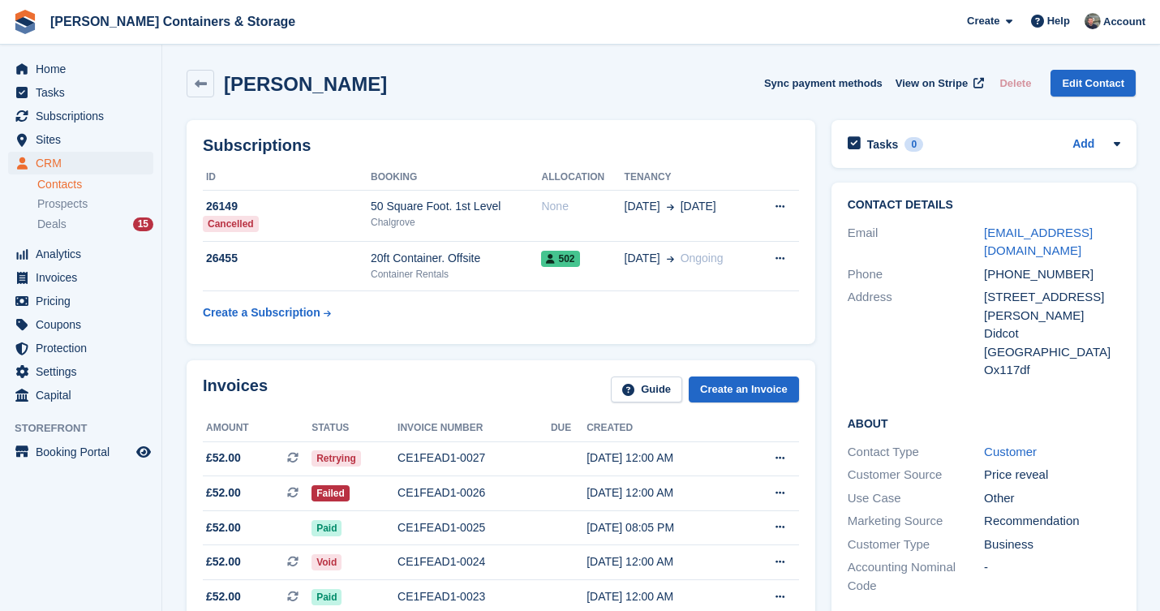
scroll to position [789, 0]
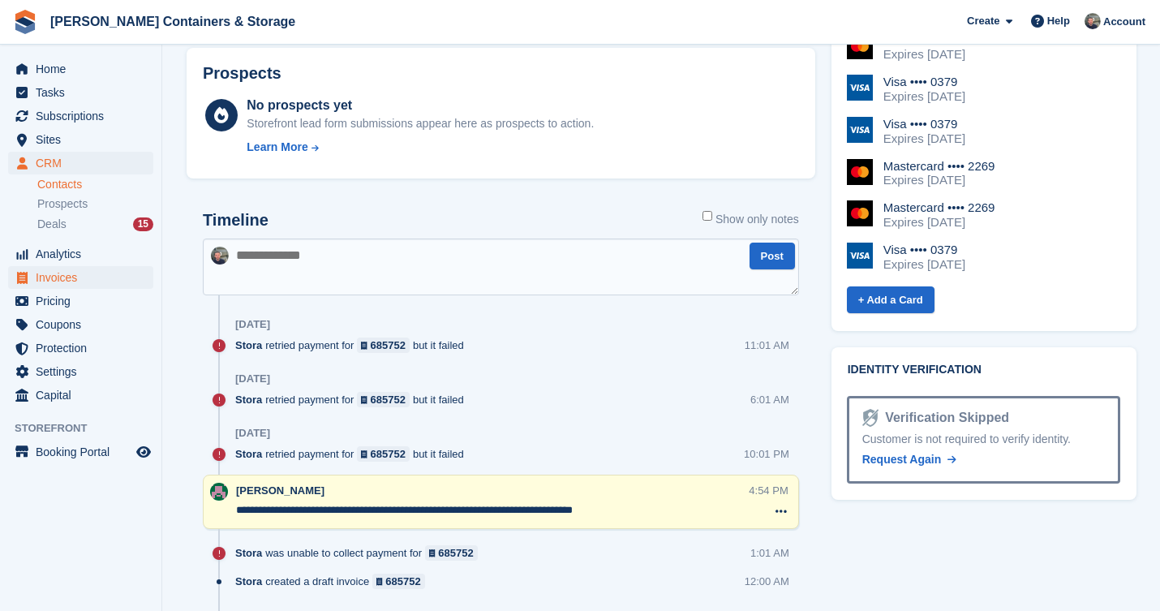
click at [62, 267] on span "Invoices" at bounding box center [84, 277] width 97 height 23
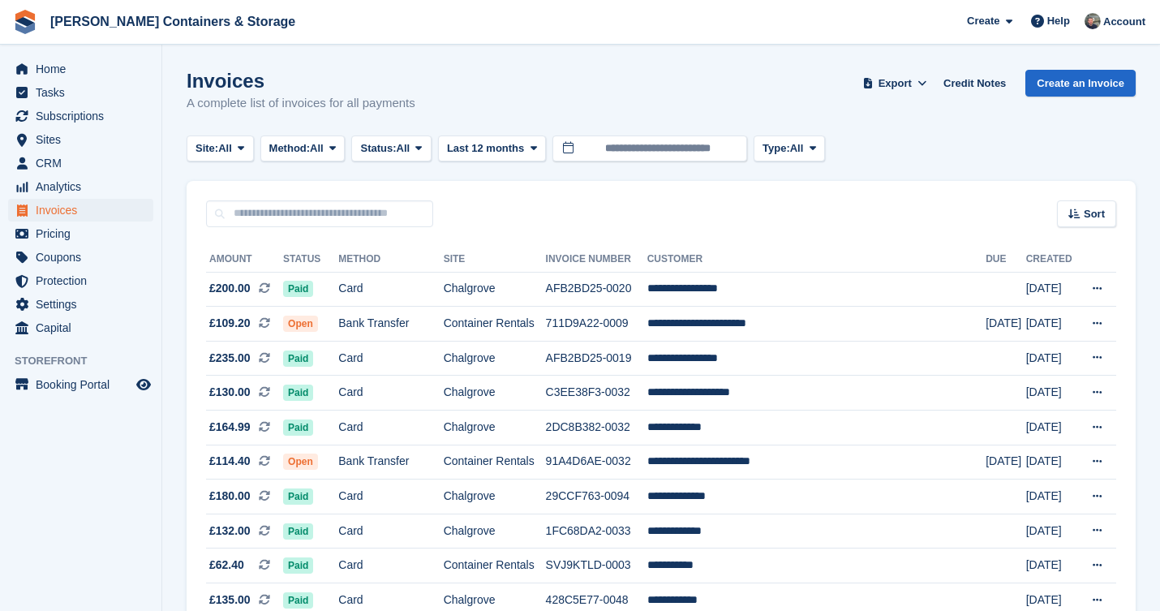
click at [309, 214] on input "text" at bounding box center [319, 213] width 227 height 27
type input "****"
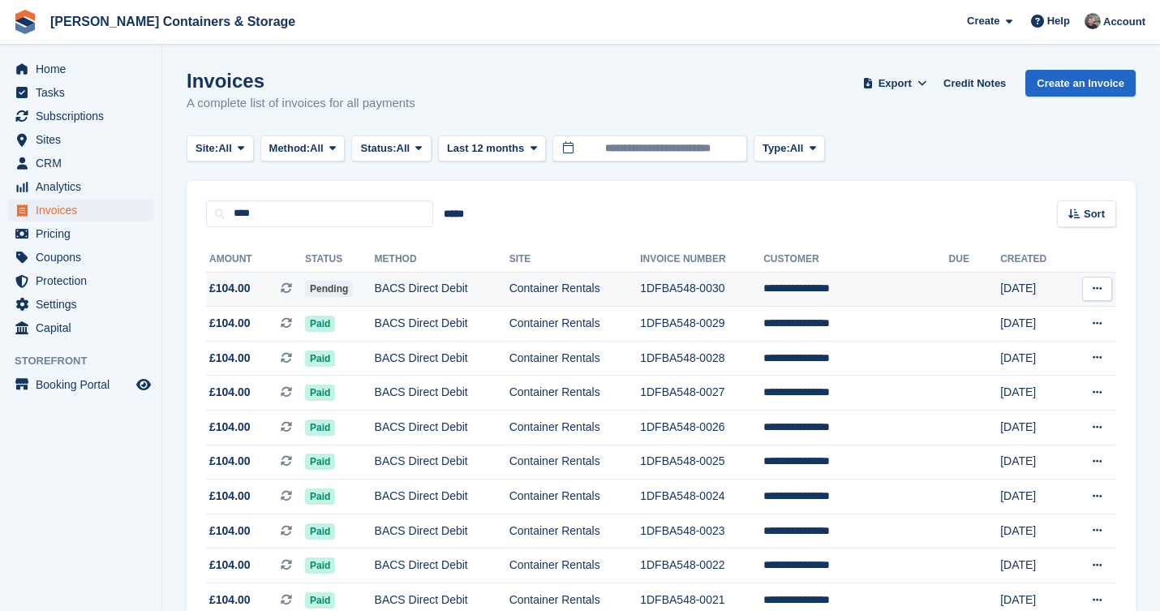
click at [473, 294] on td "BACS Direct Debit" at bounding box center [442, 289] width 135 height 35
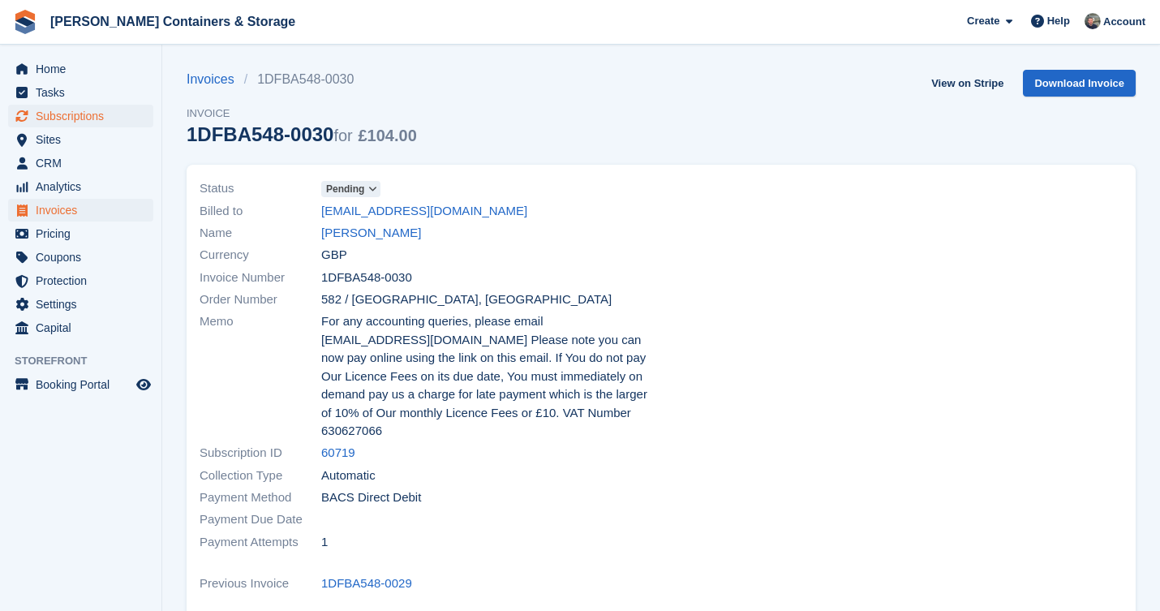
click at [89, 110] on span "Subscriptions" at bounding box center [84, 116] width 97 height 23
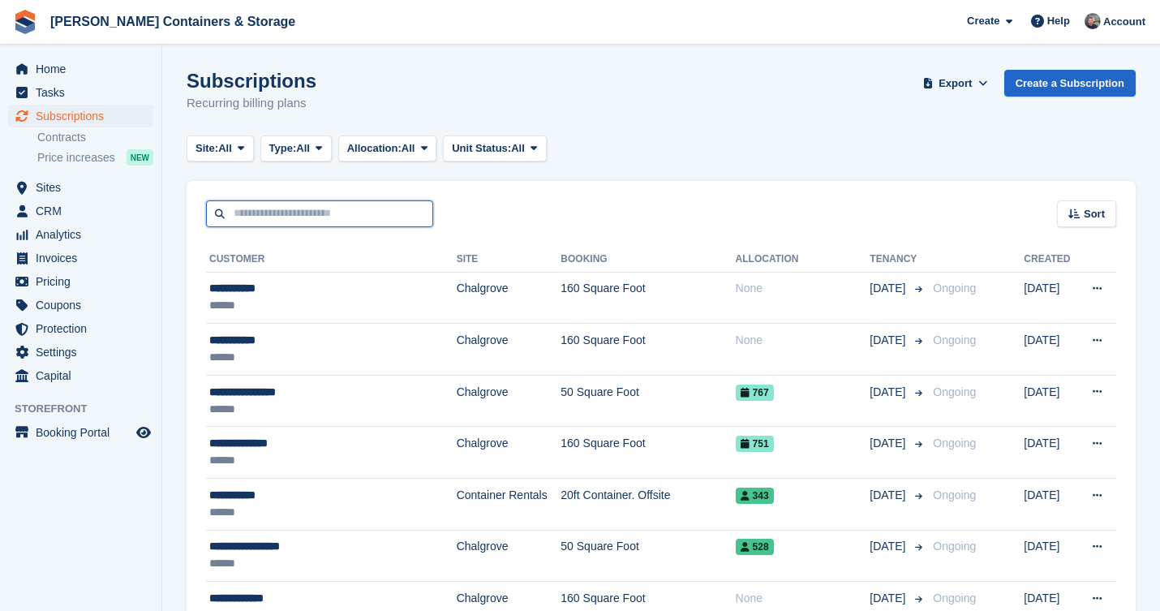
click at [303, 207] on input "text" at bounding box center [319, 213] width 227 height 27
type input "****"
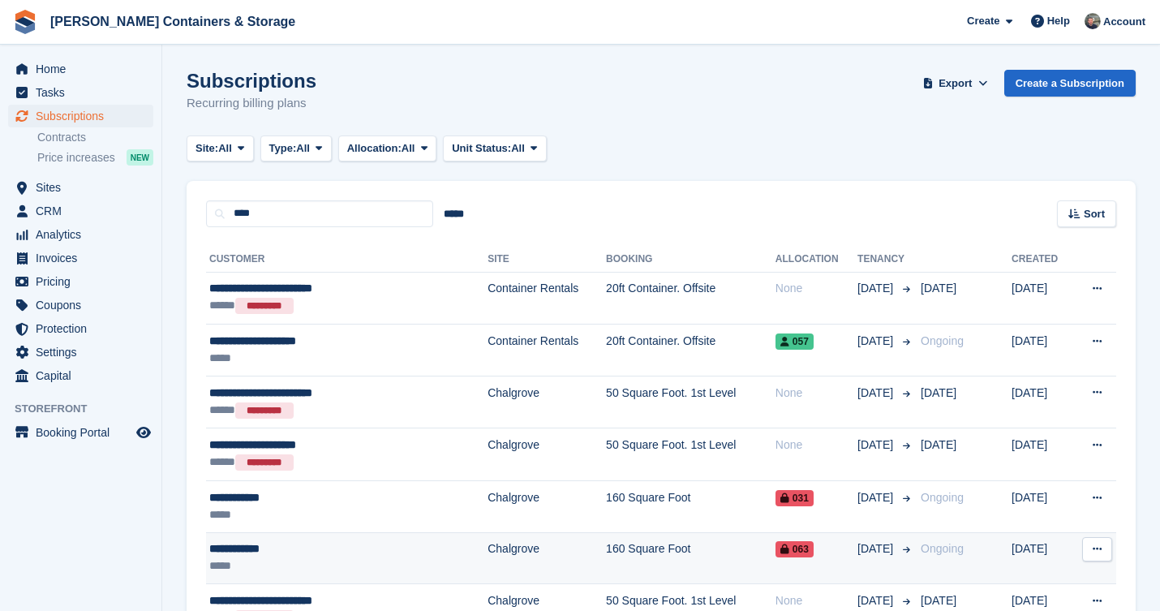
click at [420, 536] on td "**********" at bounding box center [346, 558] width 281 height 52
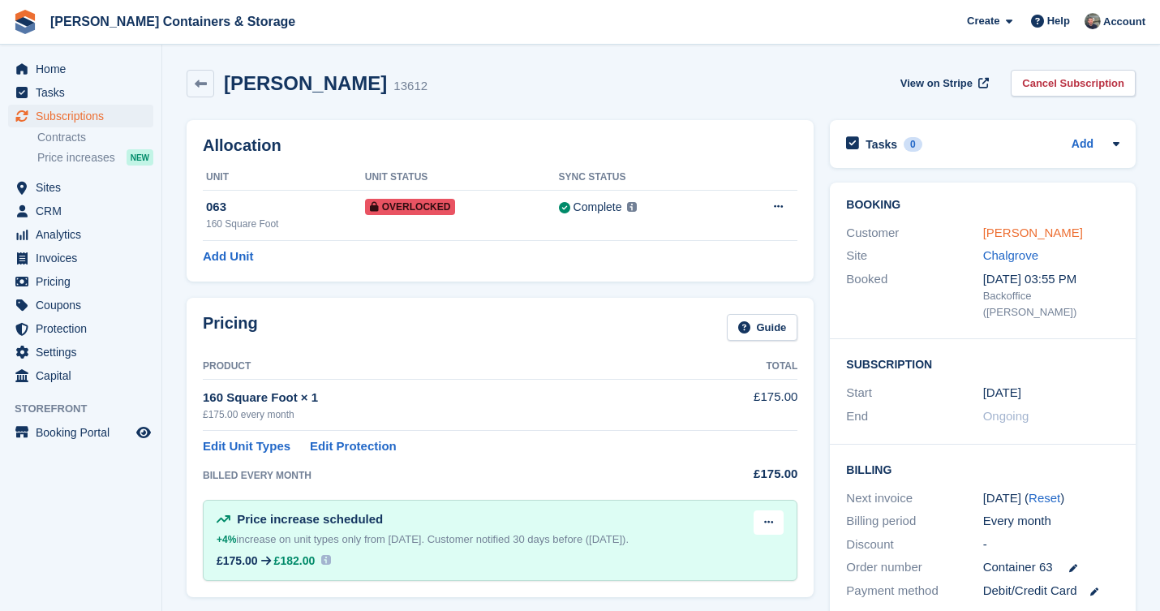
click at [1024, 236] on link "West, Damian" at bounding box center [1033, 232] width 100 height 14
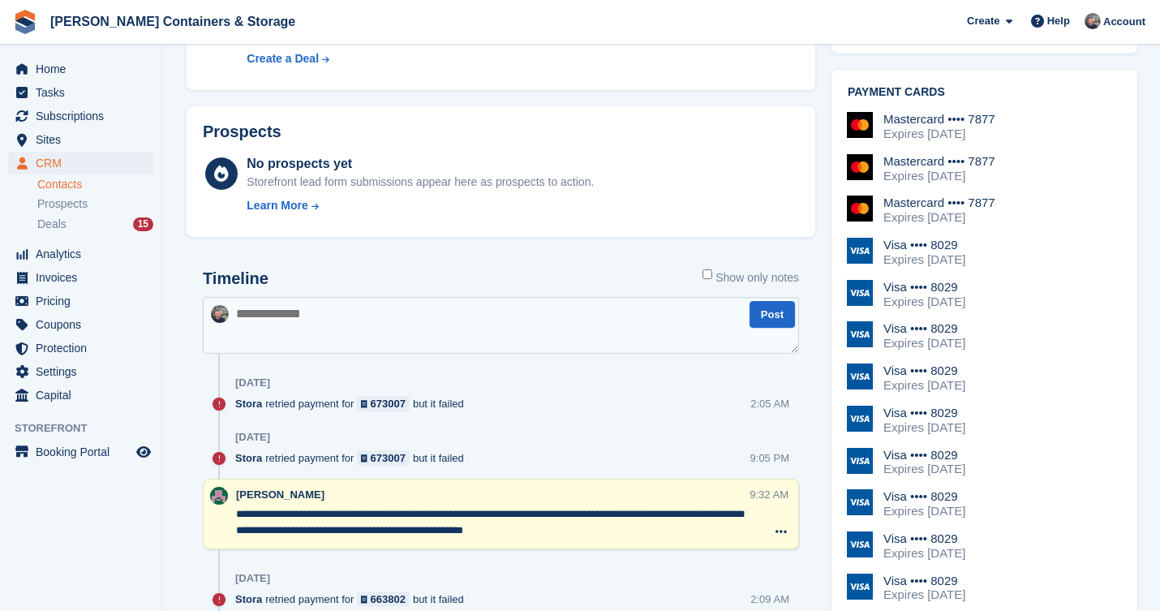
scroll to position [891, 0]
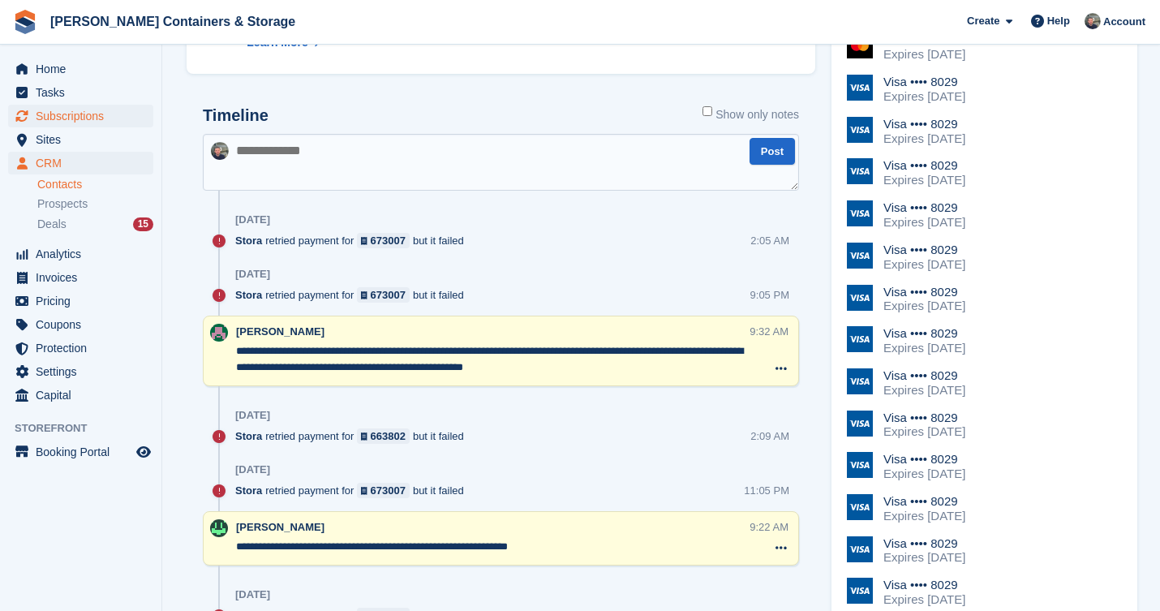
click at [60, 110] on span "Subscriptions" at bounding box center [84, 116] width 97 height 23
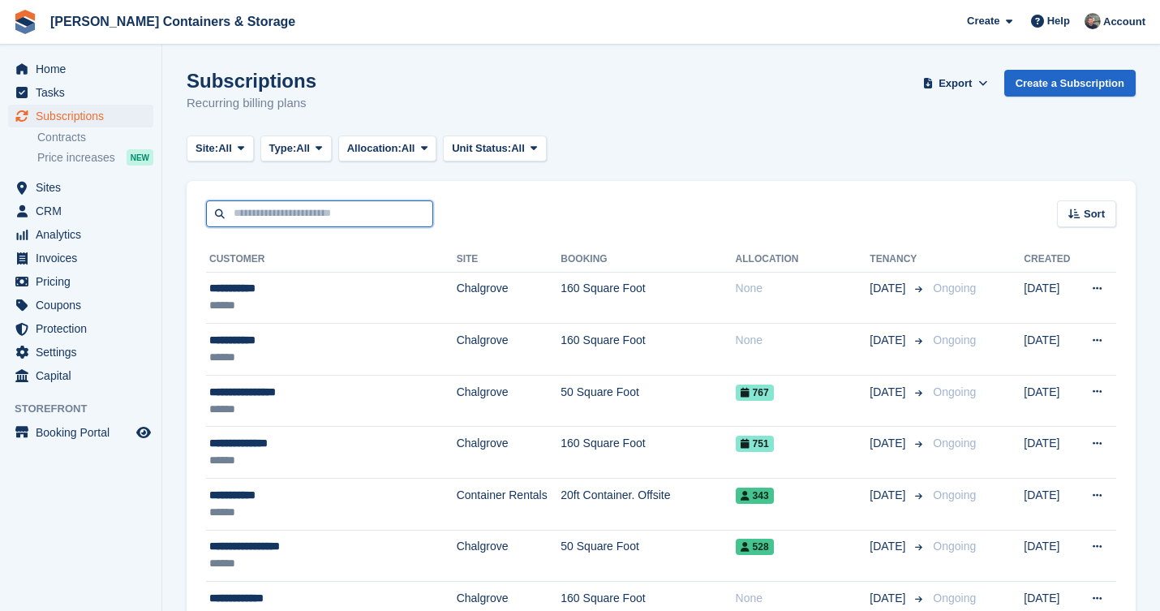
click at [272, 206] on input "text" at bounding box center [319, 213] width 227 height 27
type input "******"
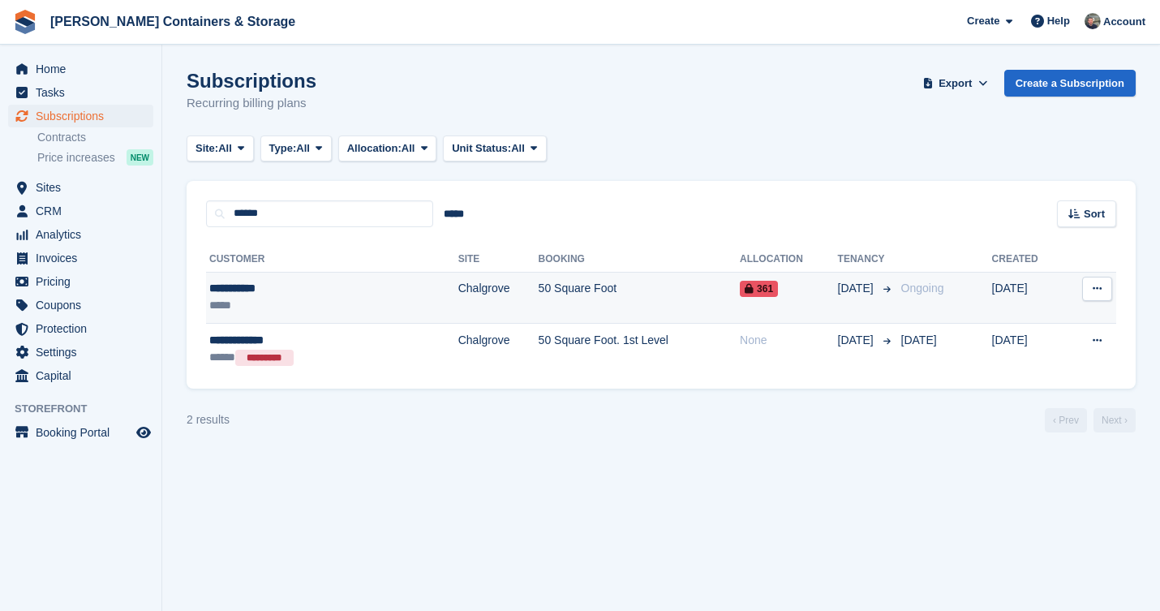
drag, startPoint x: 272, startPoint y: 206, endPoint x: 318, endPoint y: 272, distance: 80.3
click at [318, 272] on td "**********" at bounding box center [332, 298] width 252 height 52
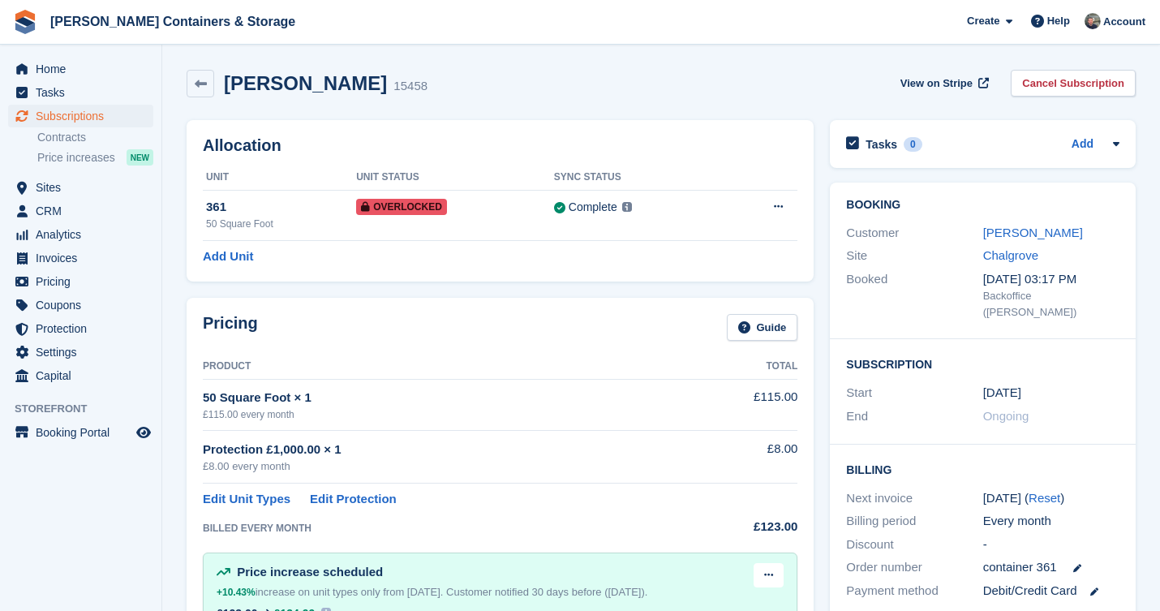
click at [1027, 221] on div "Customer [PERSON_NAME]" at bounding box center [982, 233] width 273 height 24
click at [1009, 231] on link "[PERSON_NAME]" at bounding box center [1033, 232] width 100 height 14
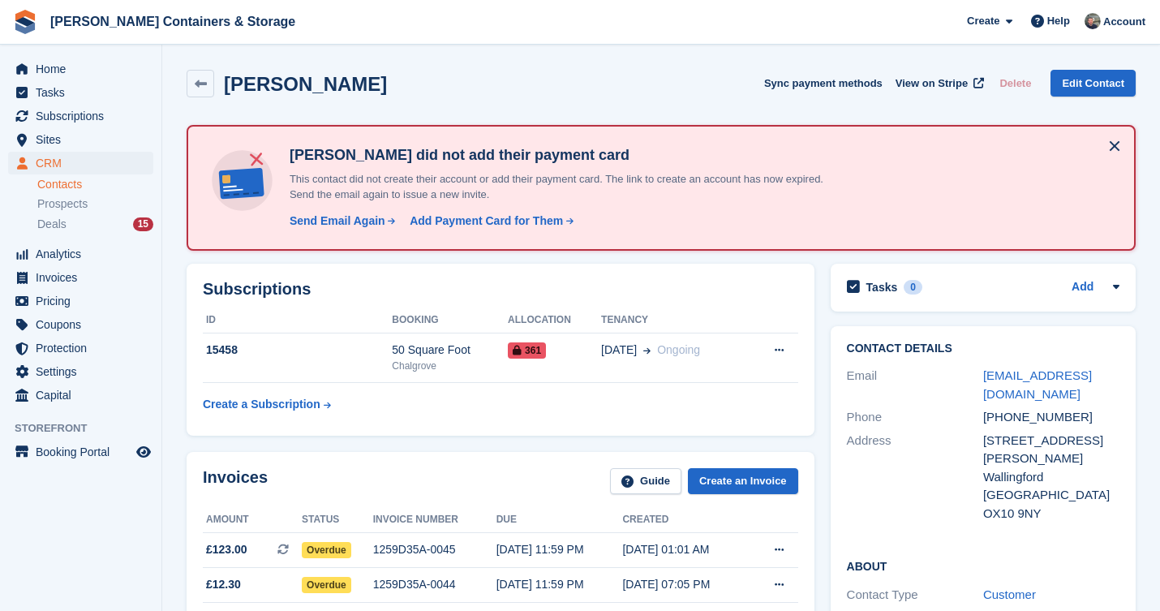
click at [92, 159] on span "CRM" at bounding box center [84, 163] width 97 height 23
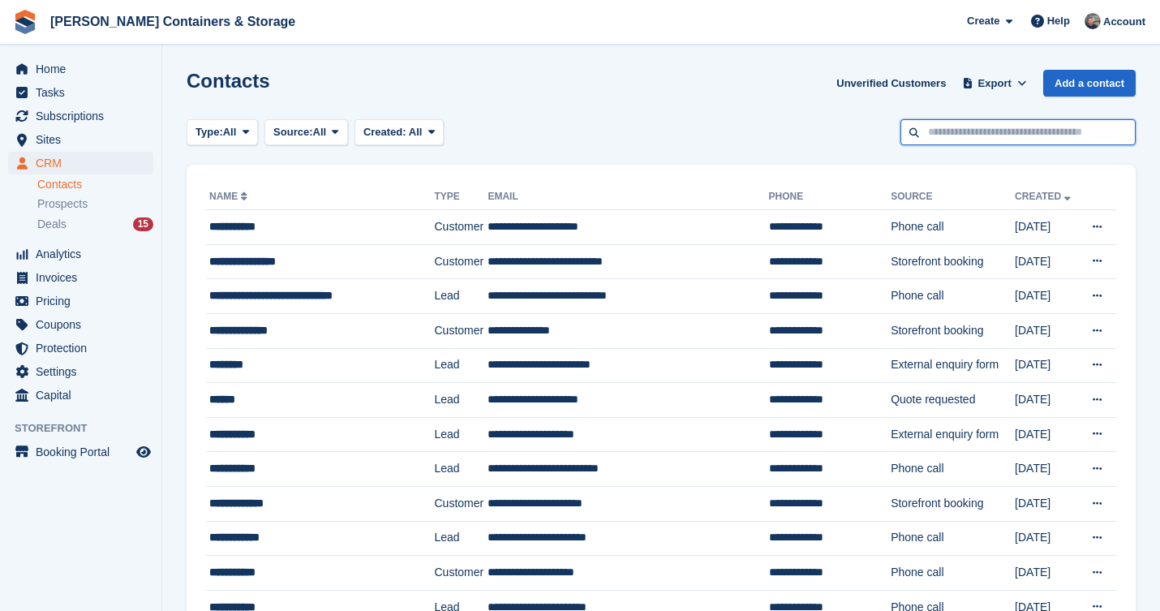
click at [956, 138] on input "text" at bounding box center [1017, 132] width 235 height 27
type input "*******"
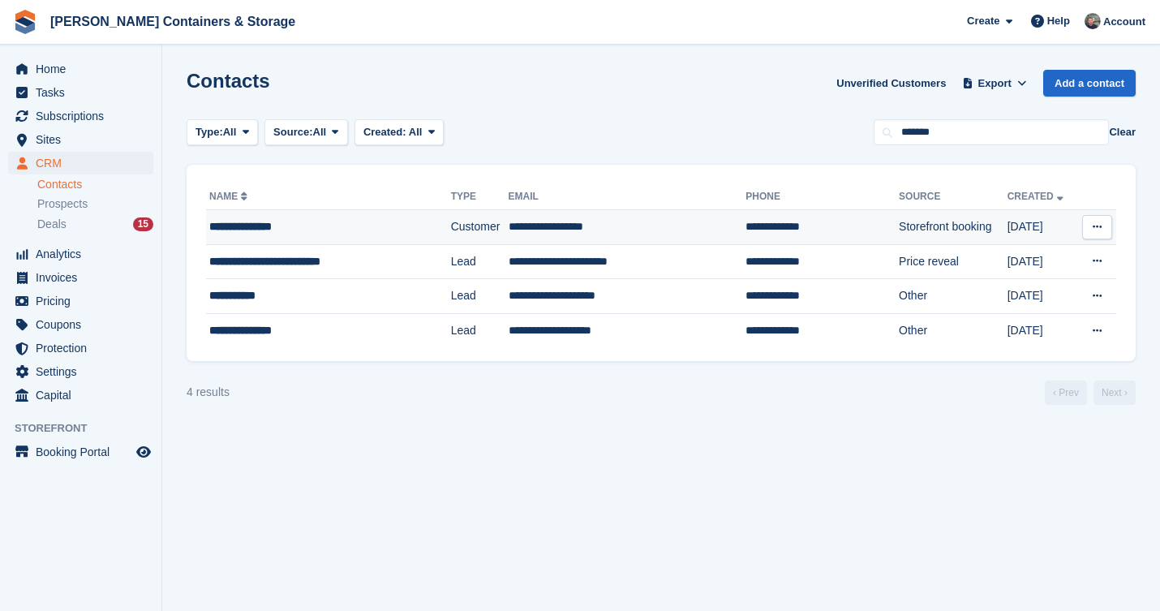
click at [451, 217] on td "Customer" at bounding box center [480, 227] width 58 height 35
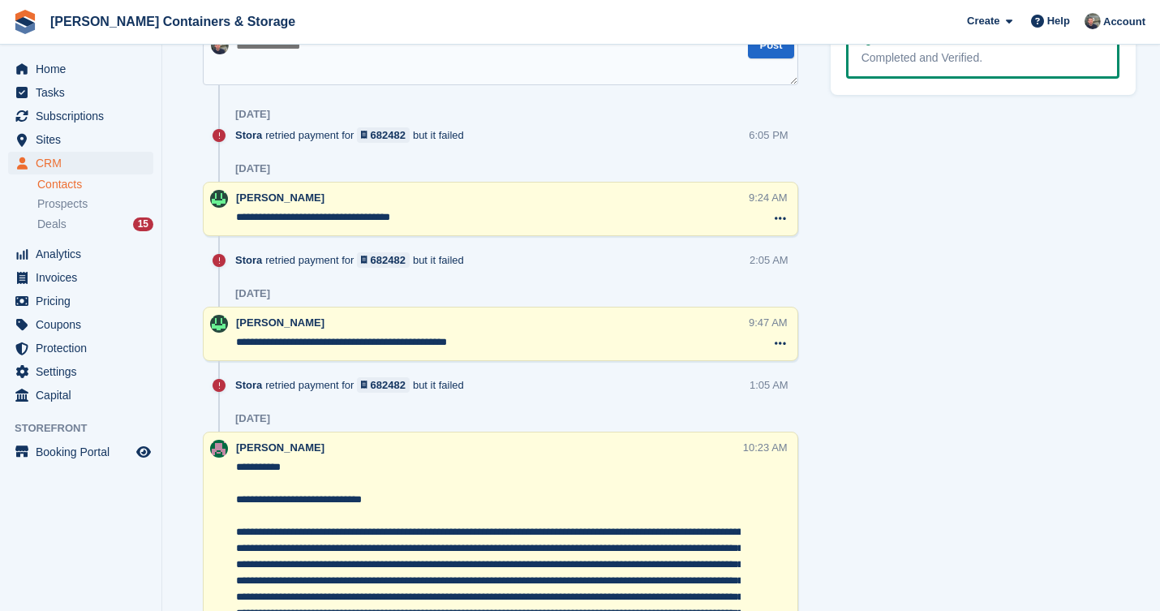
scroll to position [1103, 0]
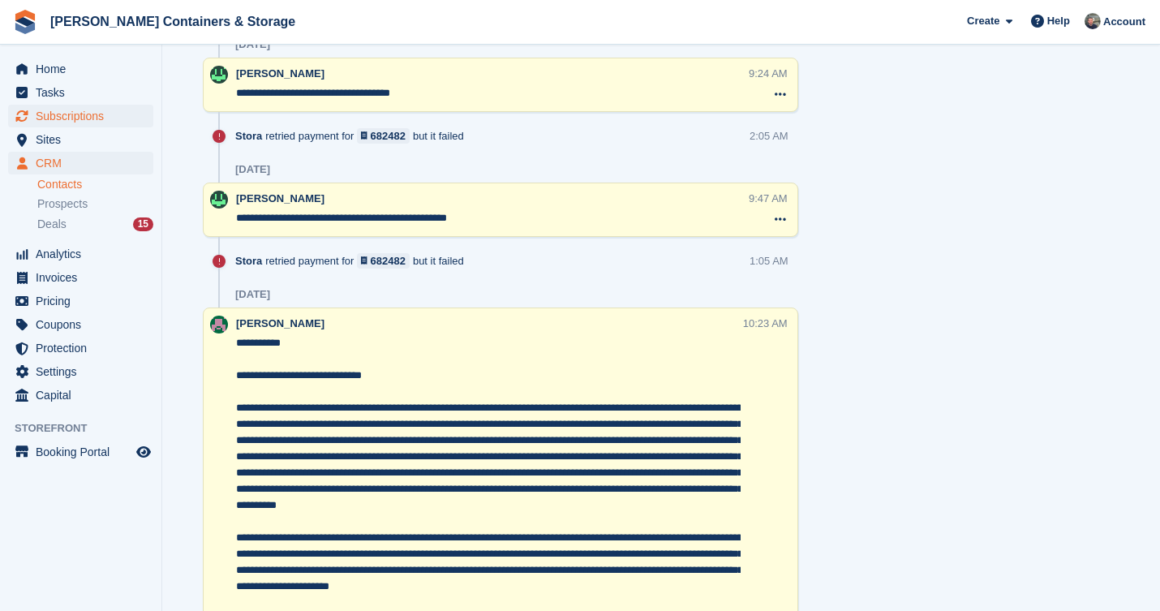
click at [70, 108] on span "Subscriptions" at bounding box center [84, 116] width 97 height 23
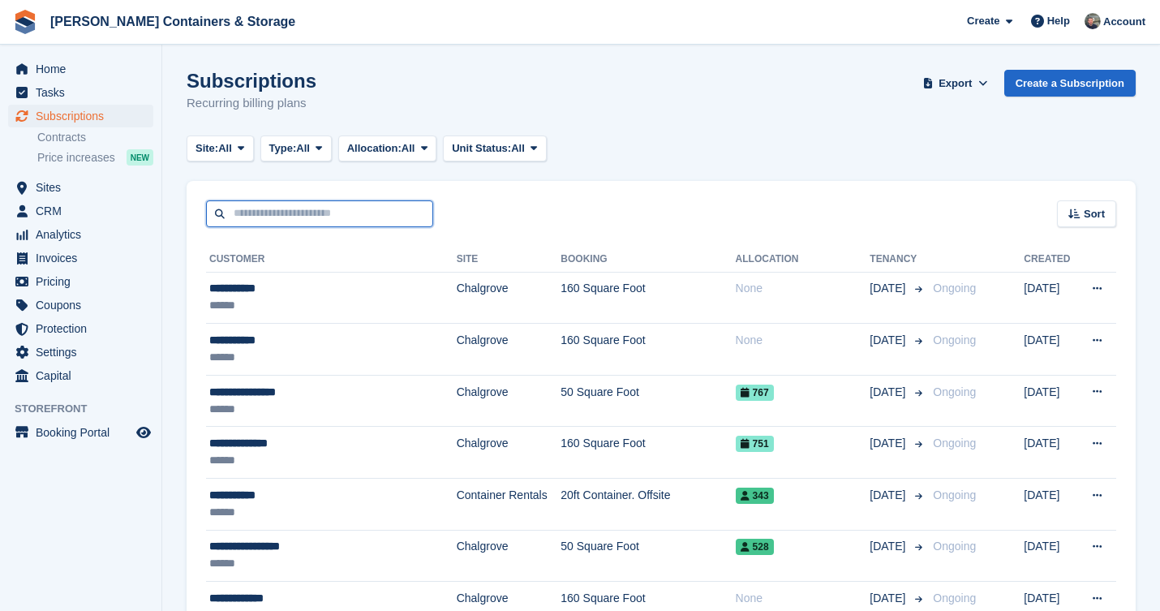
click at [311, 207] on input "text" at bounding box center [319, 213] width 227 height 27
type input "****"
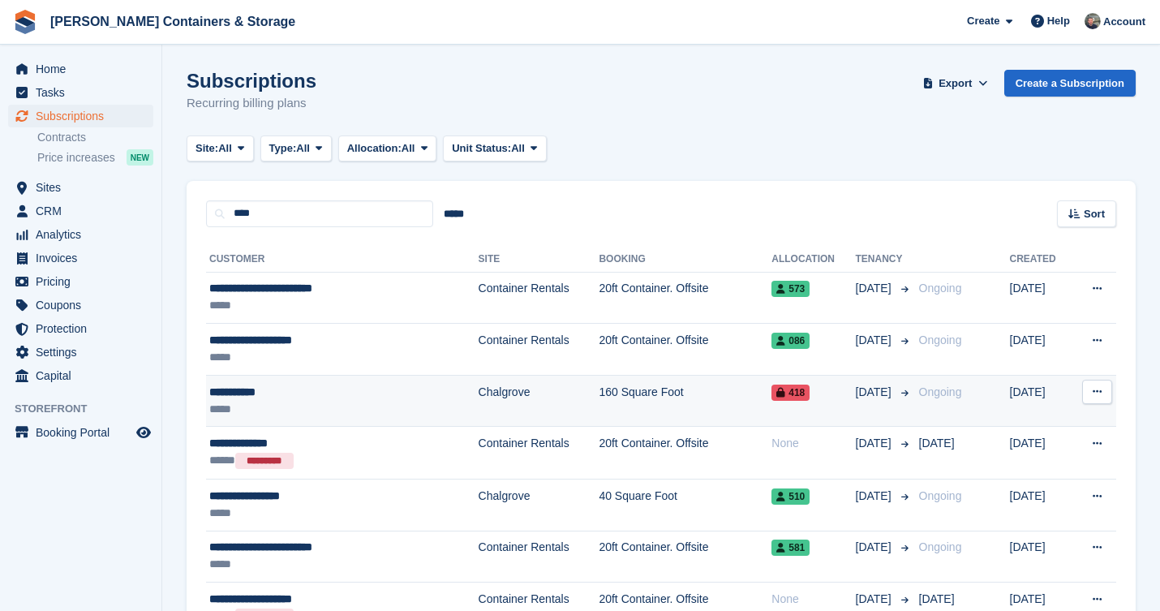
click at [401, 413] on div "*****" at bounding box center [310, 409] width 202 height 17
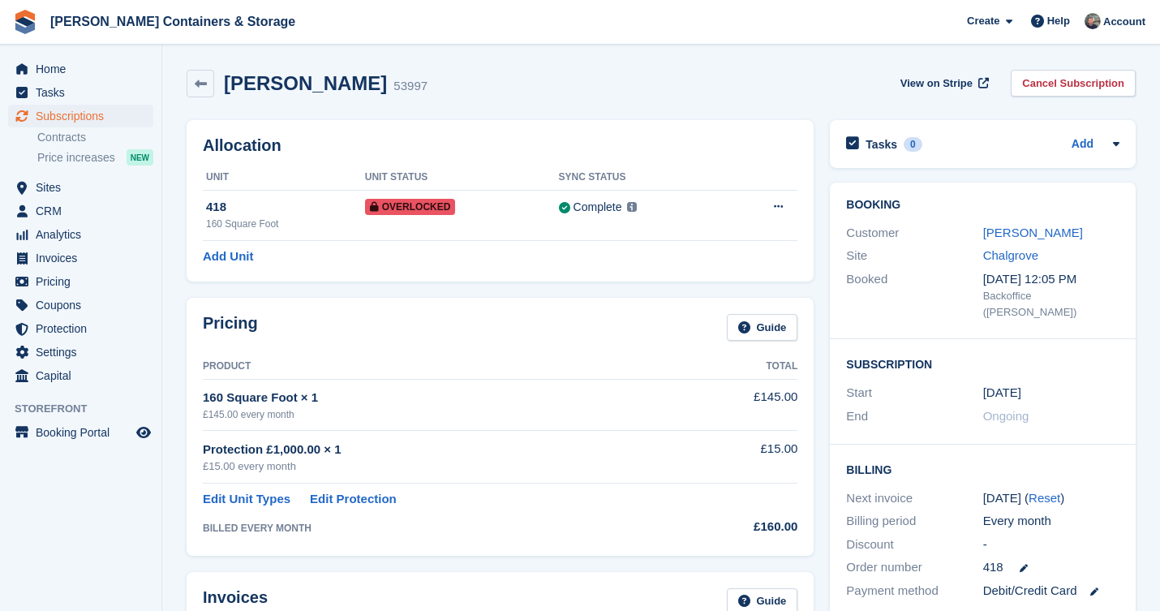
click at [1019, 228] on link "[PERSON_NAME]" at bounding box center [1033, 232] width 100 height 14
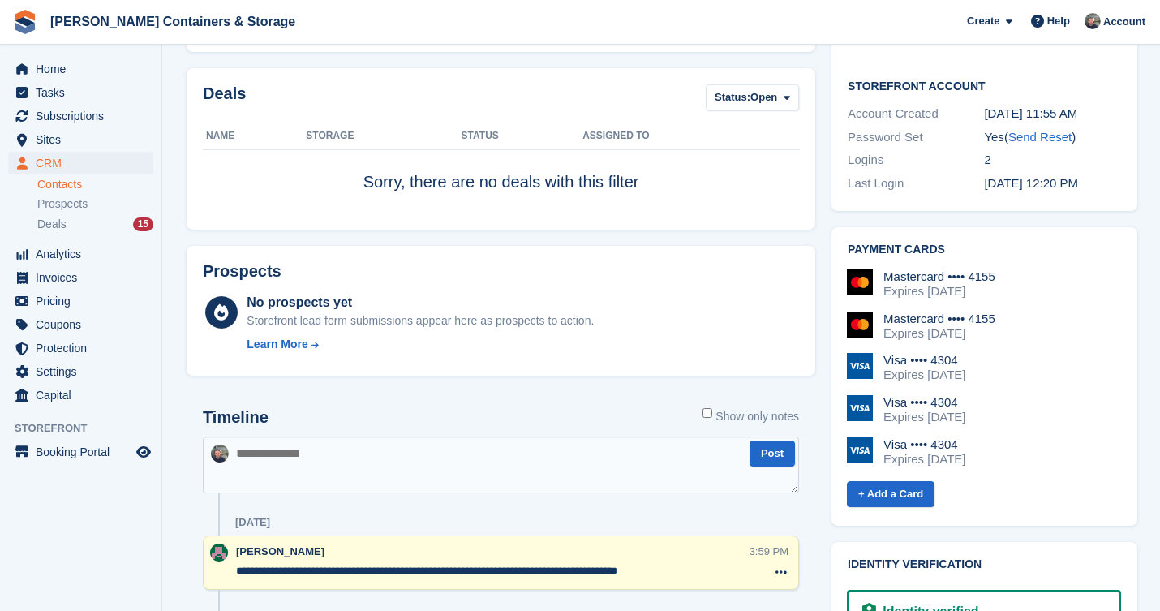
scroll to position [779, 0]
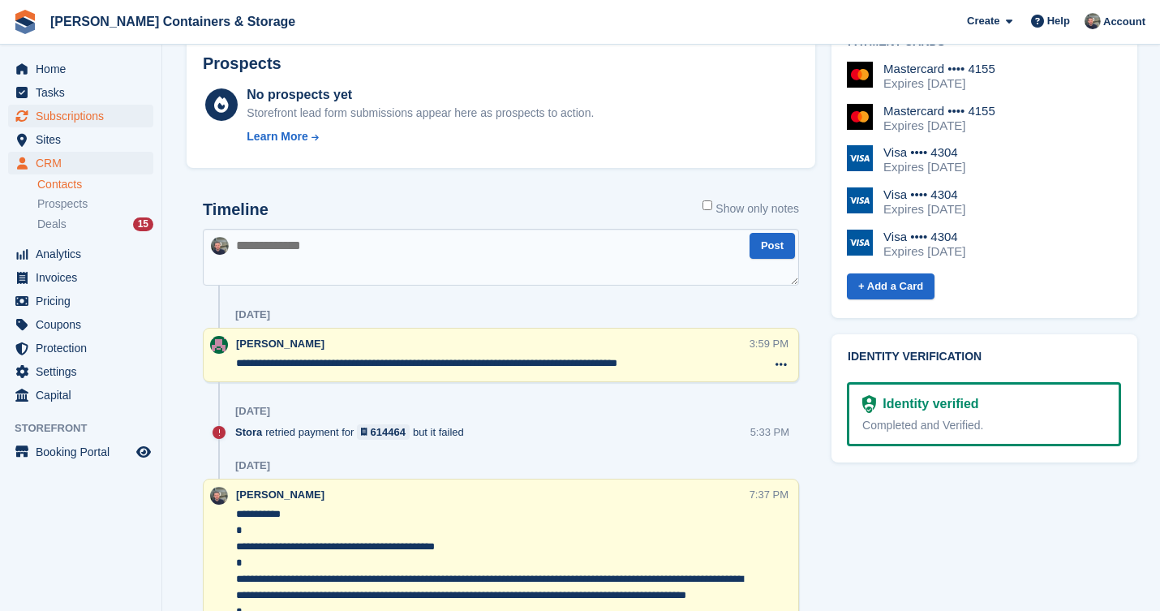
click at [68, 113] on span "Subscriptions" at bounding box center [84, 116] width 97 height 23
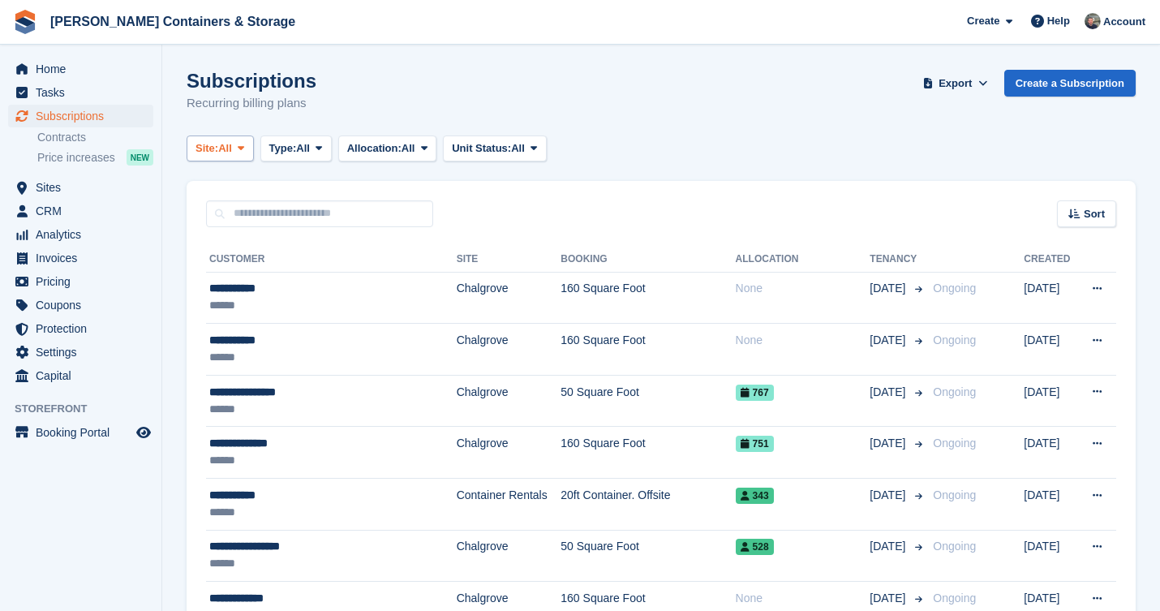
click at [224, 148] on span "All" at bounding box center [225, 148] width 14 height 16
click at [260, 211] on link "Chalgrove" at bounding box center [264, 215] width 141 height 29
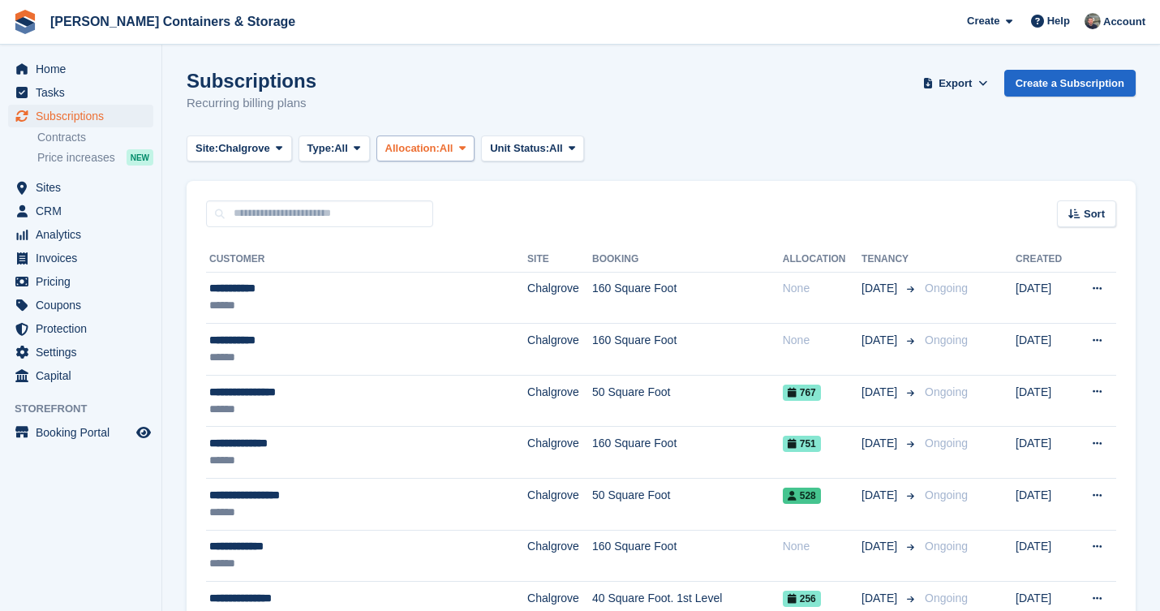
click at [405, 152] on span "Allocation:" at bounding box center [412, 148] width 54 height 16
click at [362, 157] on button "Type: All" at bounding box center [333, 148] width 71 height 27
click at [368, 217] on link "Upcoming" at bounding box center [376, 215] width 141 height 29
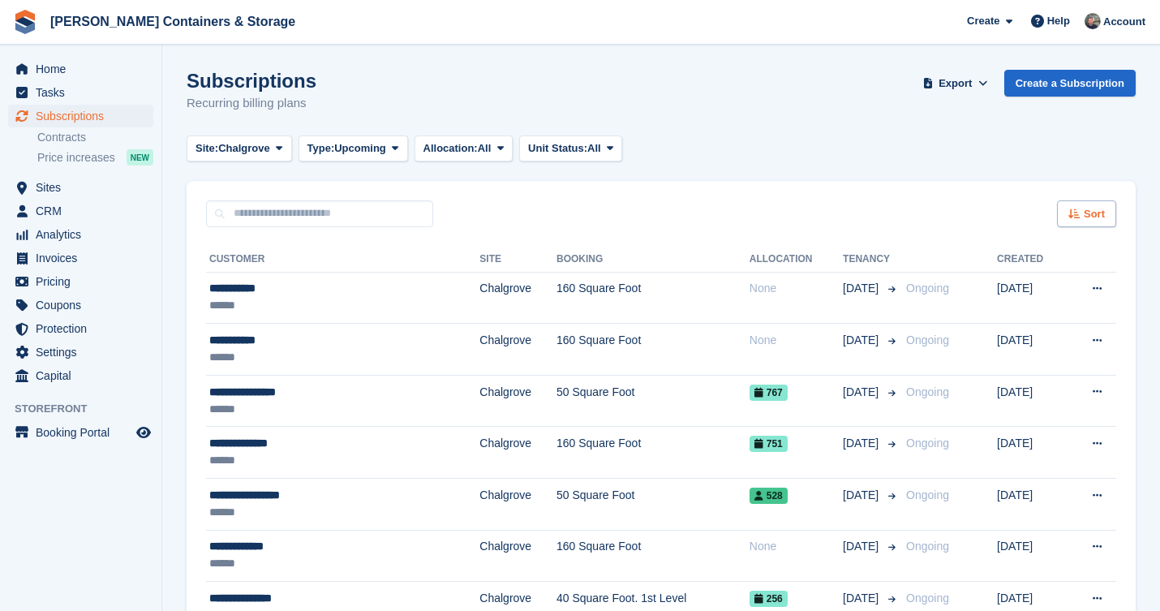
click at [1070, 204] on div "Sort" at bounding box center [1086, 213] width 59 height 27
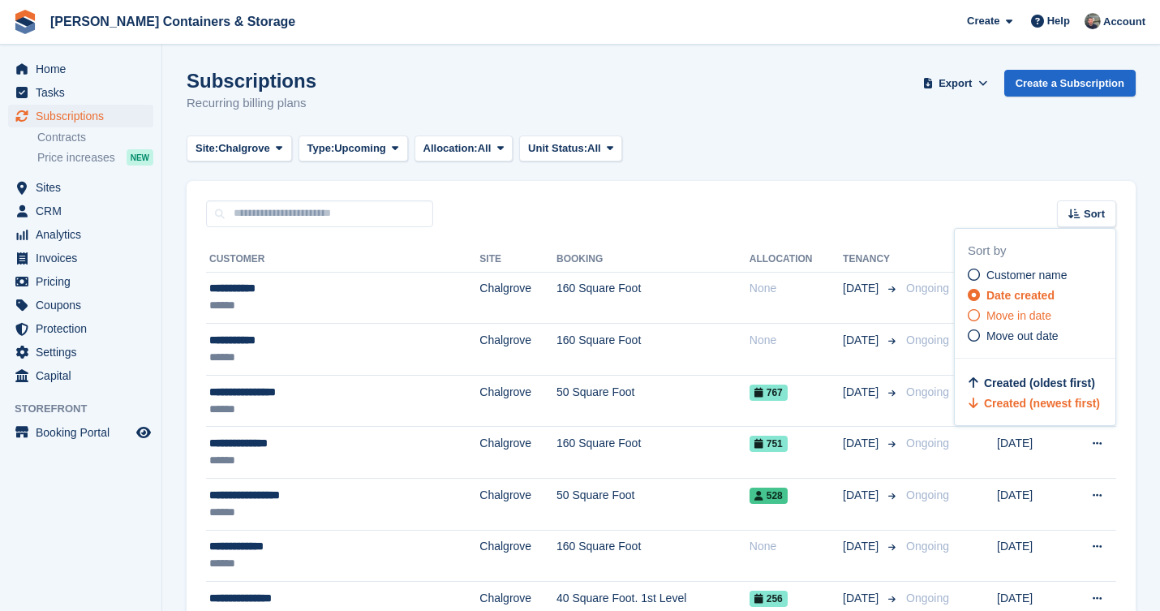
click at [1037, 319] on span "Move in date" at bounding box center [1018, 315] width 65 height 13
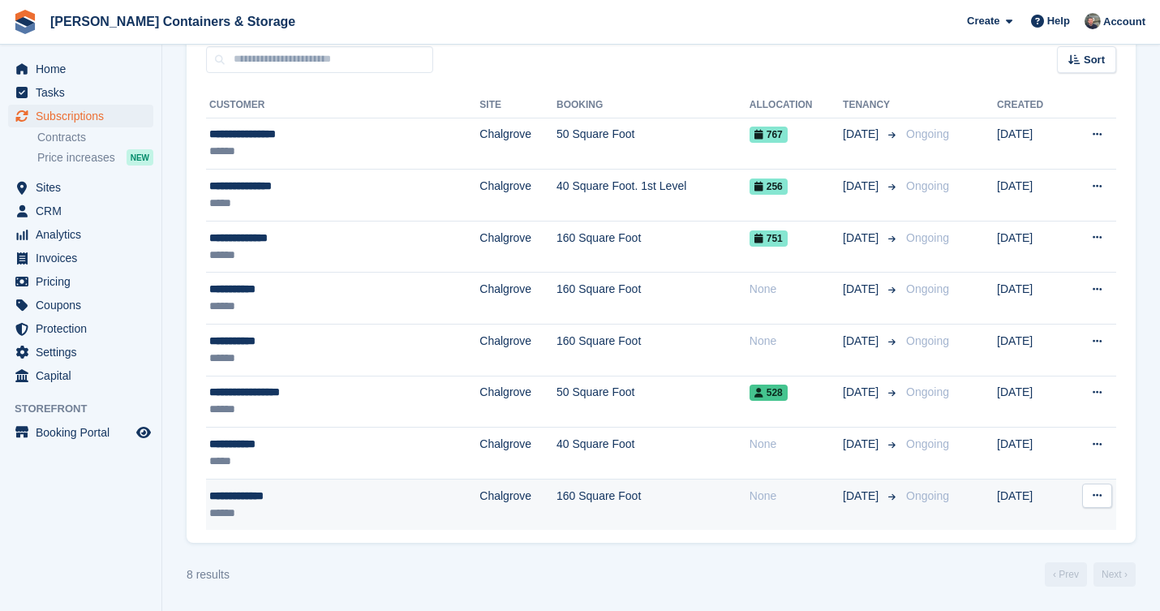
scroll to position [154, 0]
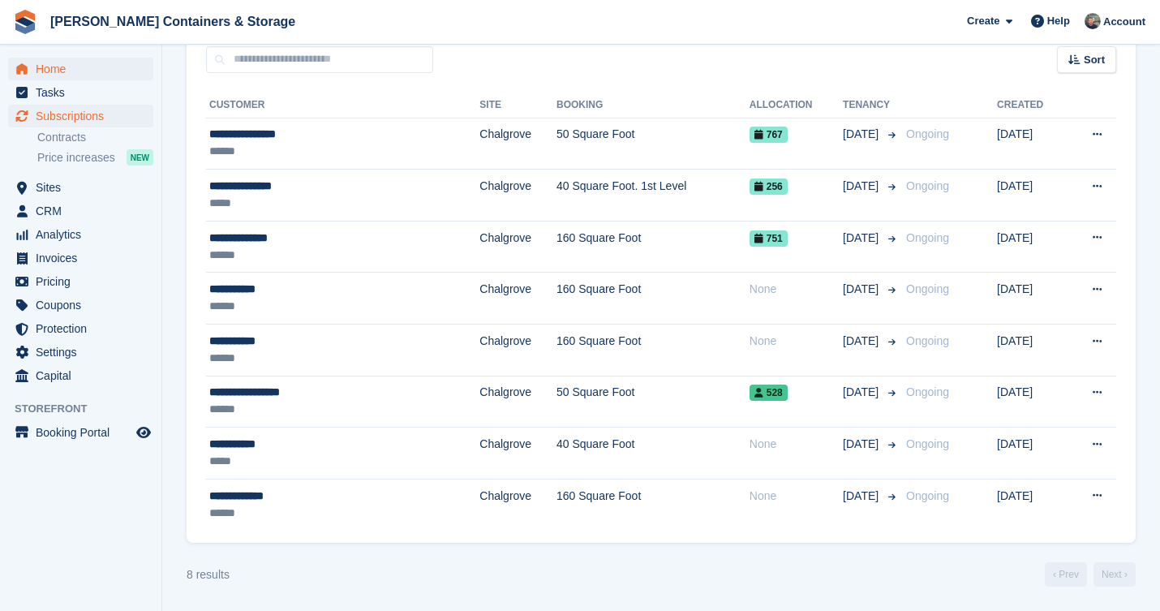
click at [51, 61] on span "Home" at bounding box center [84, 69] width 97 height 23
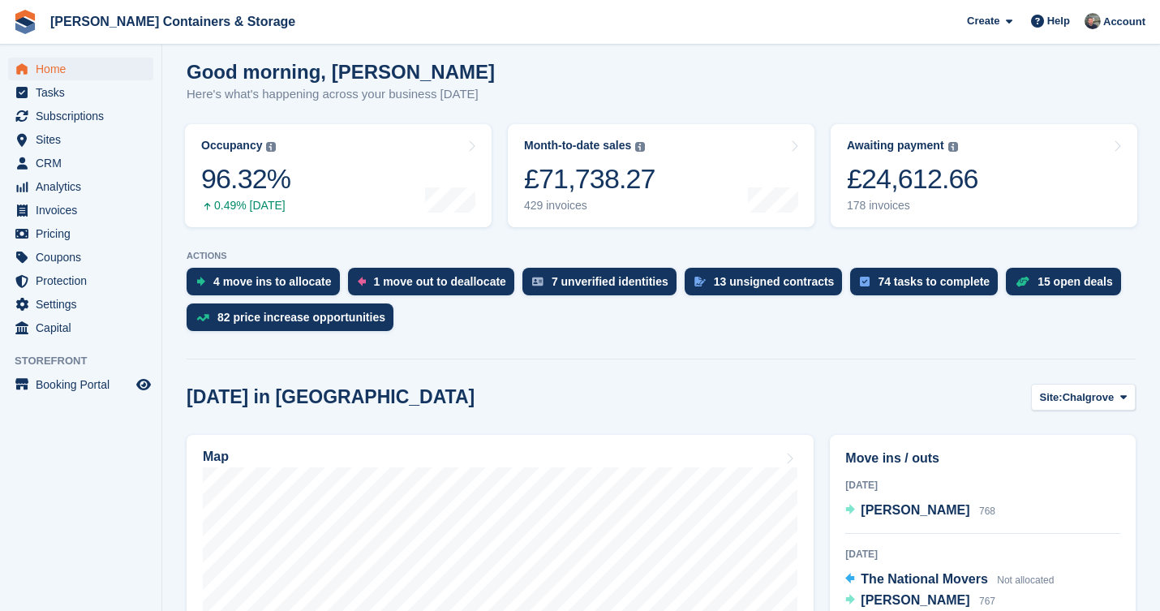
scroll to position [123, 0]
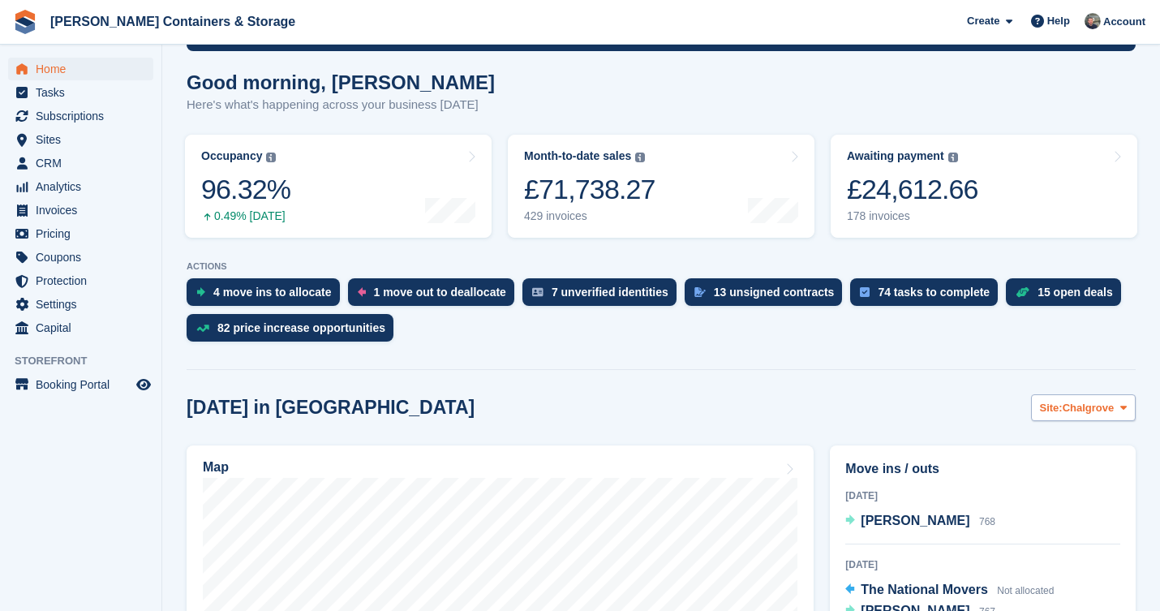
click at [1078, 405] on span "Chalgrove" at bounding box center [1089, 408] width 52 height 16
click at [75, 144] on span "Sites" at bounding box center [84, 139] width 97 height 23
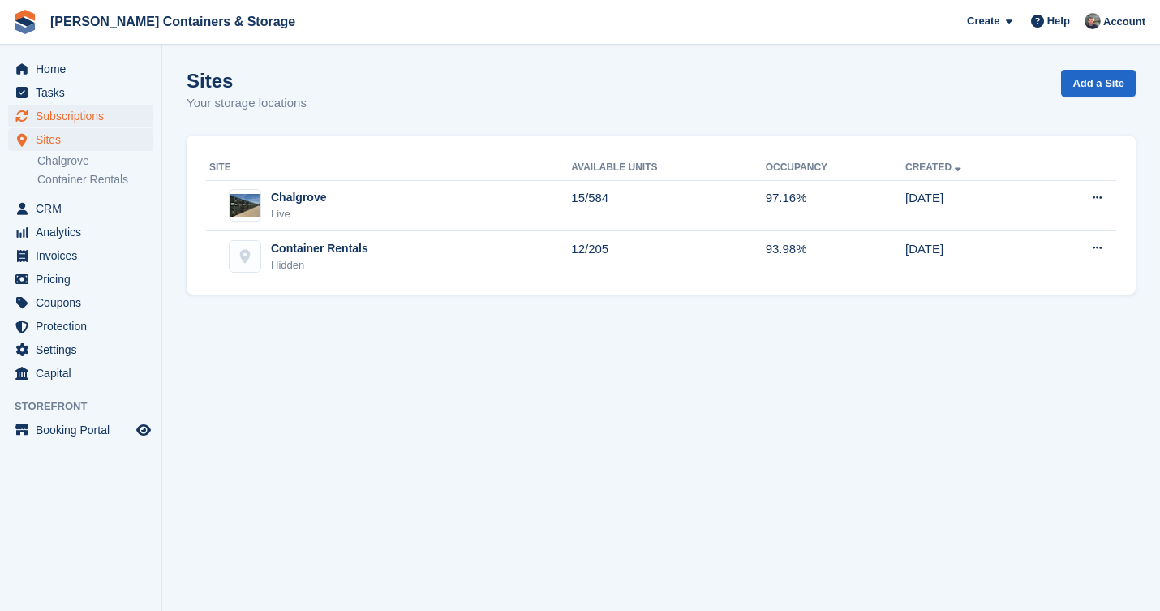
click at [73, 105] on span "Subscriptions" at bounding box center [84, 116] width 97 height 23
